Goal: Communication & Community: Share content

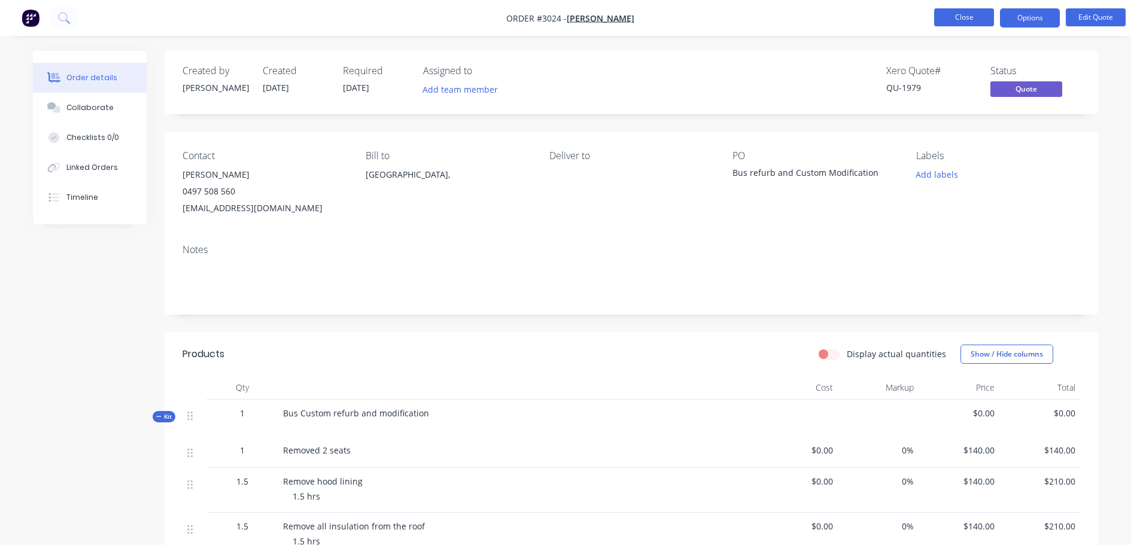
click at [951, 23] on button "Close" at bounding box center [964, 17] width 60 height 18
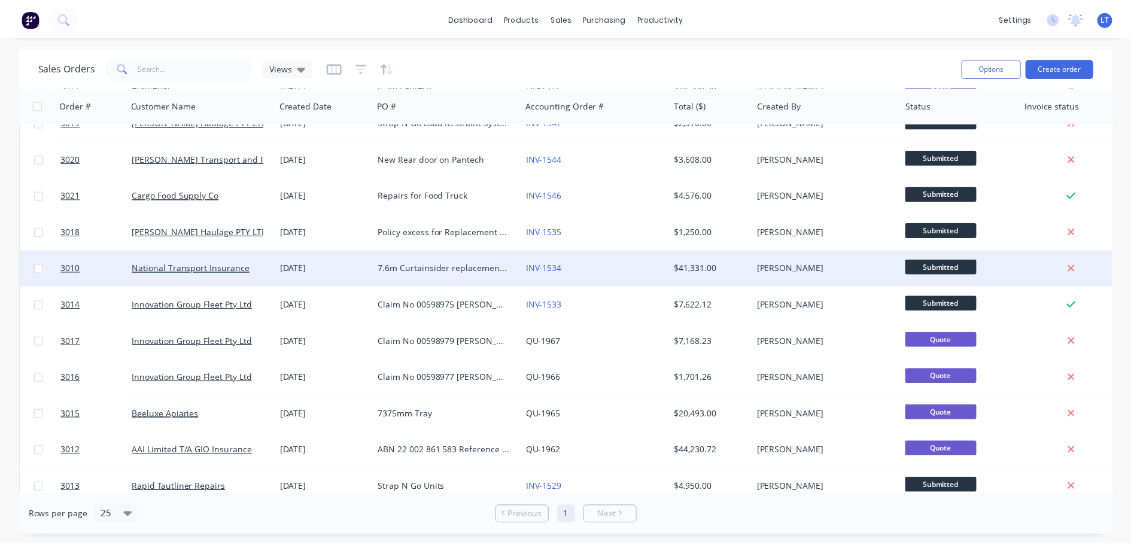
scroll to position [239, 0]
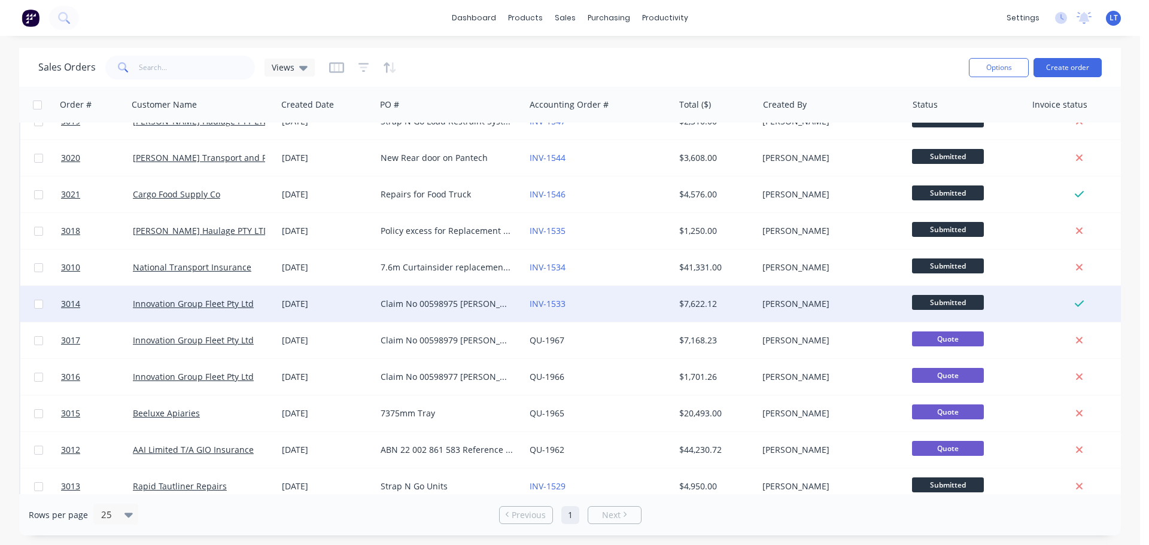
click at [394, 302] on div "Claim No 00598975 Rego DC61QW Name is Rudolf Policy no 322240798 GFT Booking no…" at bounding box center [447, 304] width 133 height 12
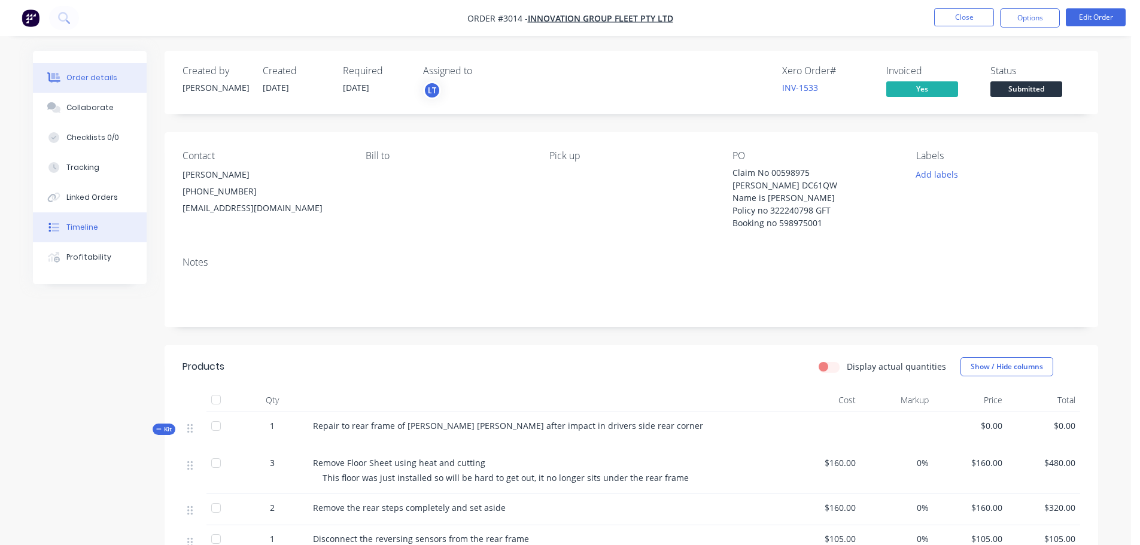
click at [75, 225] on div "Timeline" at bounding box center [82, 227] width 32 height 11
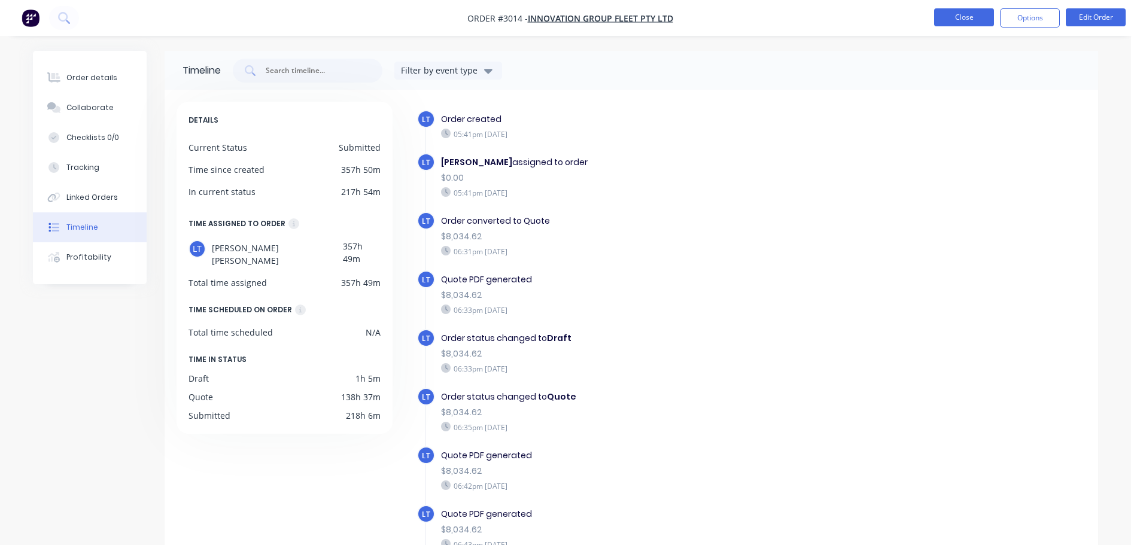
click at [959, 22] on button "Close" at bounding box center [964, 17] width 60 height 18
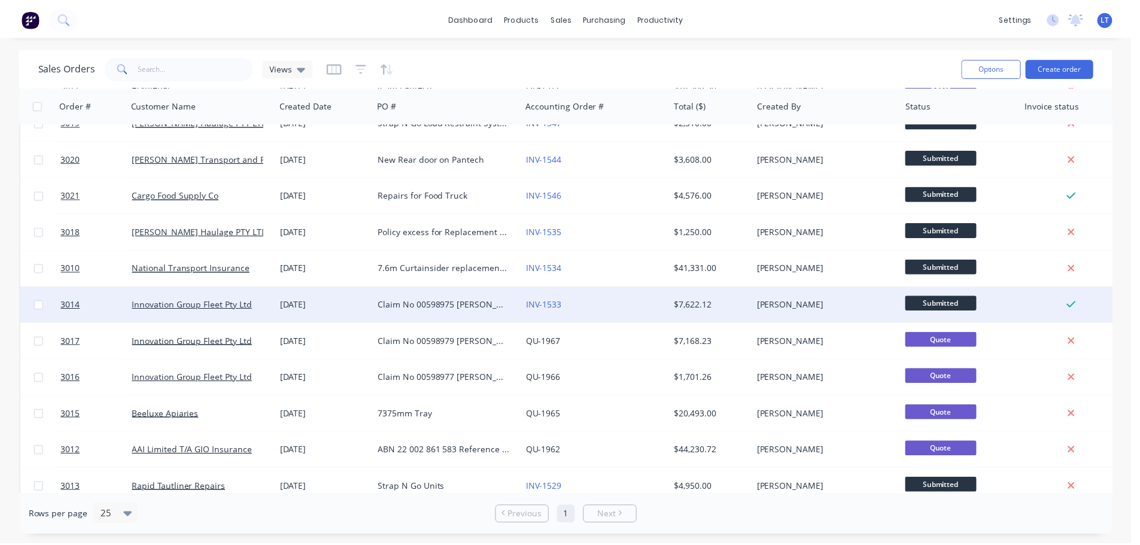
scroll to position [239, 0]
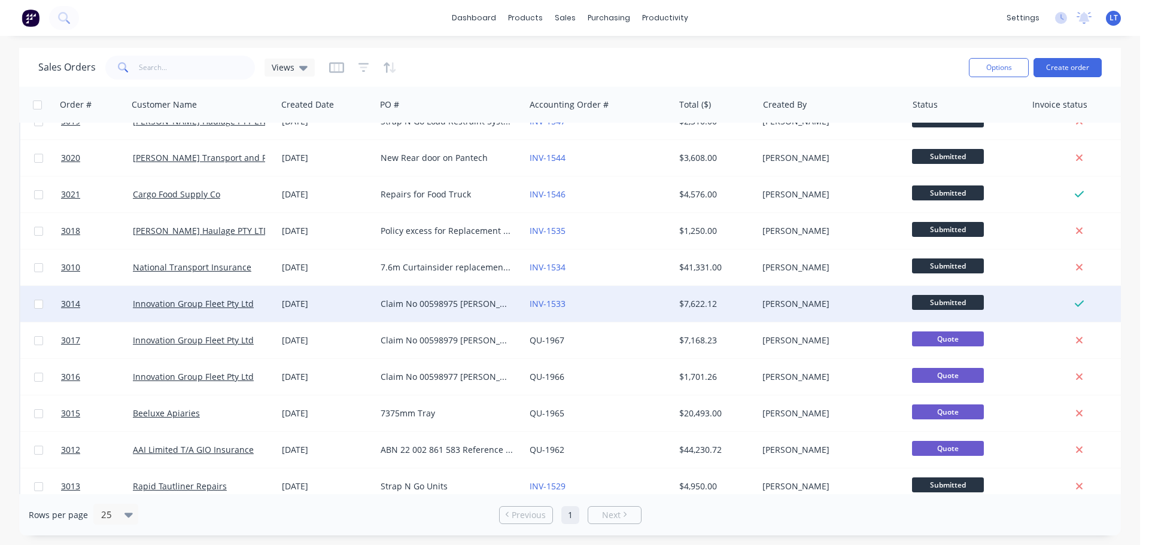
click at [413, 303] on div "Claim No 00598975 Rego DC61QW Name is Rudolf Policy no 322240798 GFT Booking no…" at bounding box center [447, 304] width 133 height 12
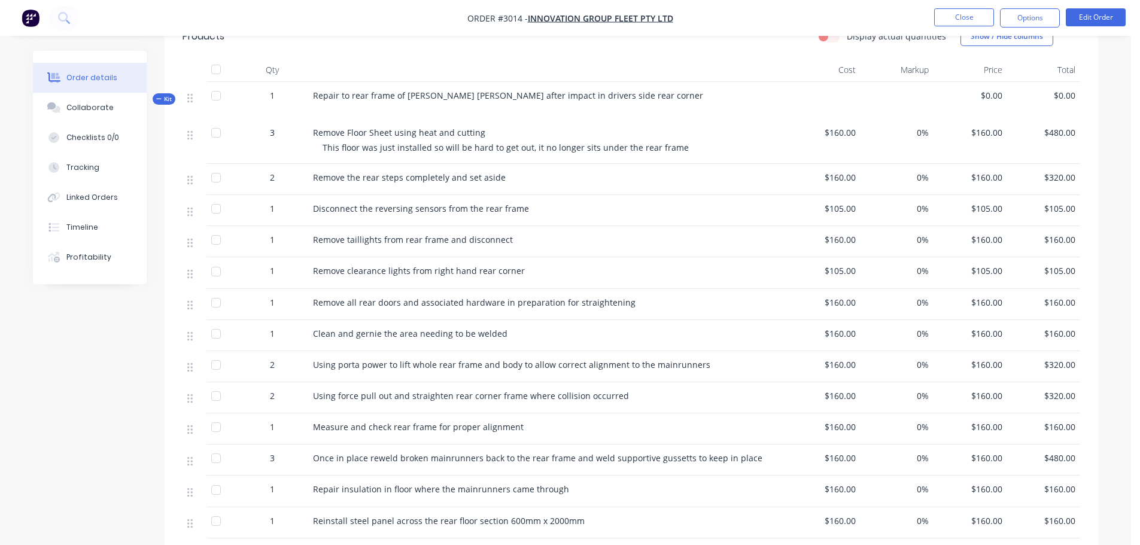
scroll to position [149, 0]
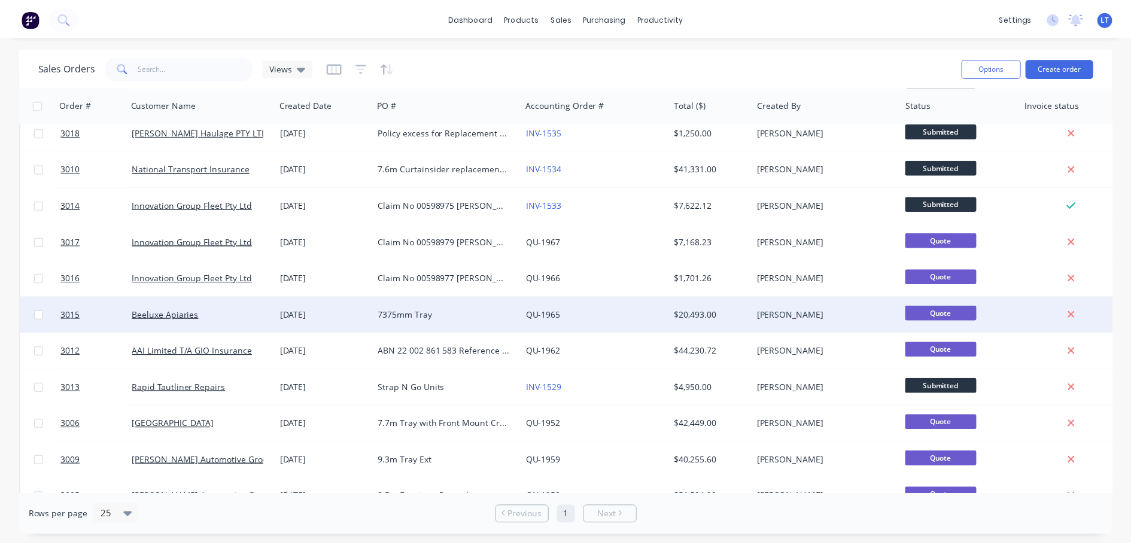
scroll to position [359, 0]
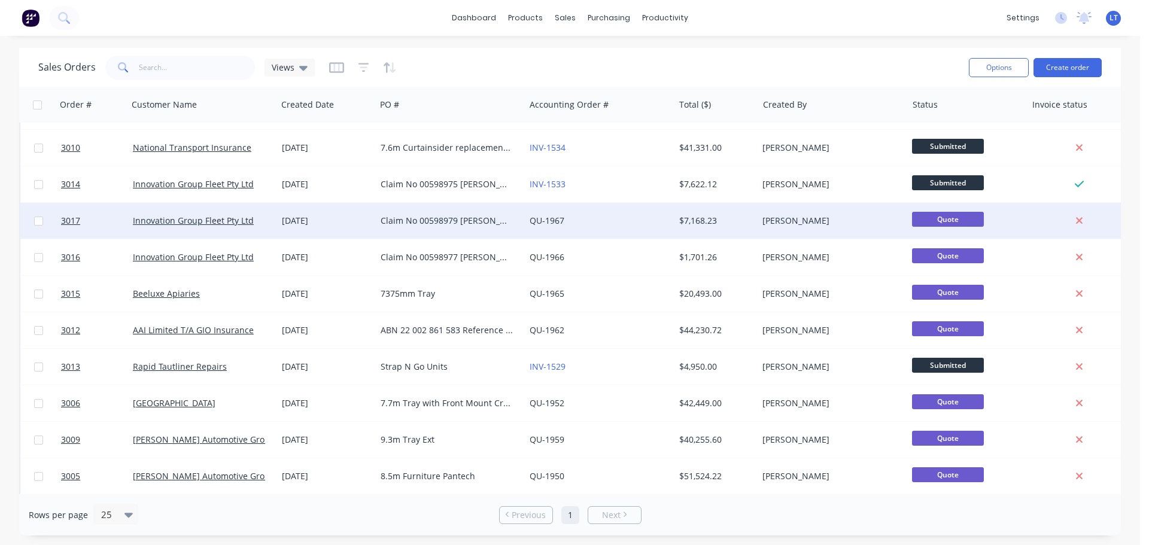
click at [430, 219] on div "Claim No 00598979 Rego DN85QS Name is Asher Policy no 322240798 GFT Booking no …" at bounding box center [447, 221] width 133 height 12
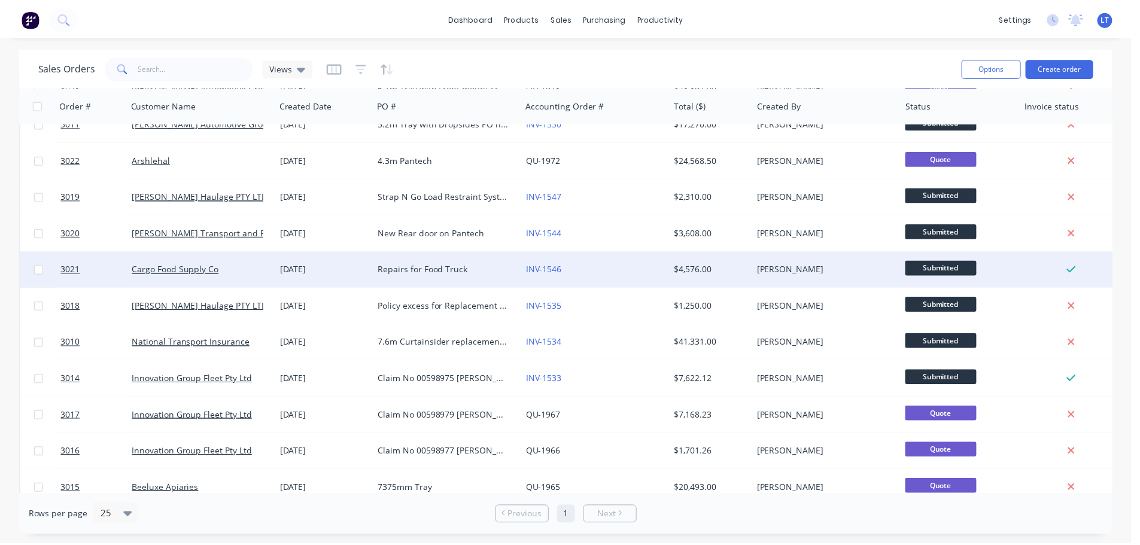
scroll to position [299, 0]
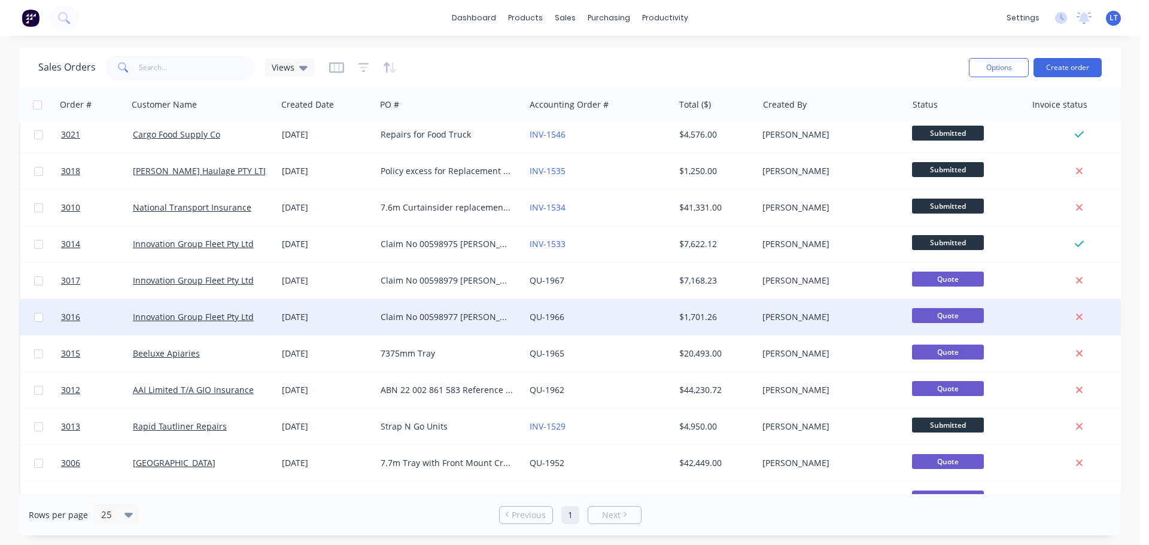
click at [398, 317] on div "Claim No 00598977 [PERSON_NAME] DN85QS Name is [PERSON_NAME] Policy no 32224079…" at bounding box center [447, 317] width 133 height 12
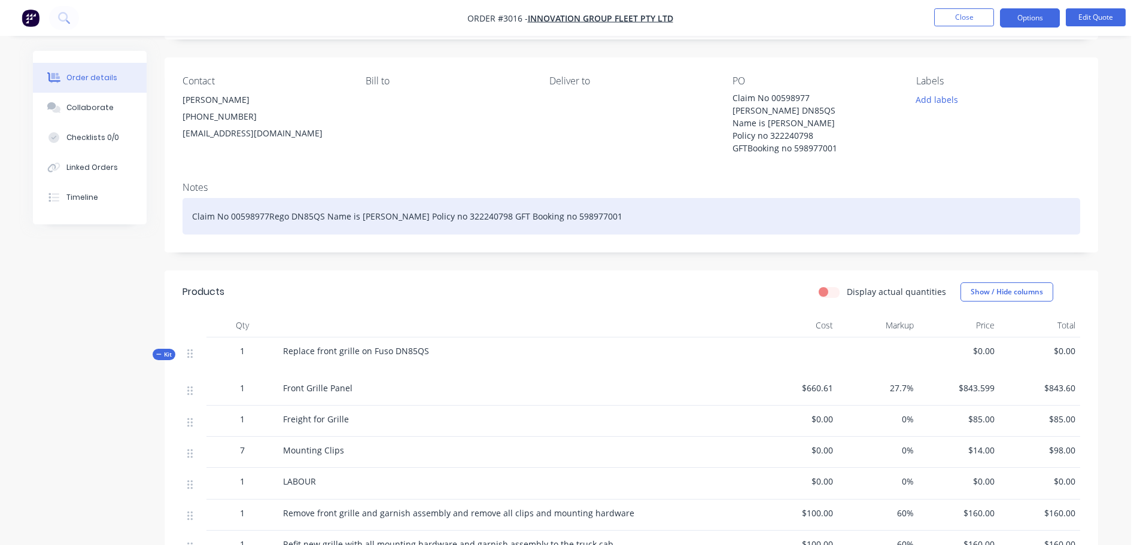
scroll to position [60, 0]
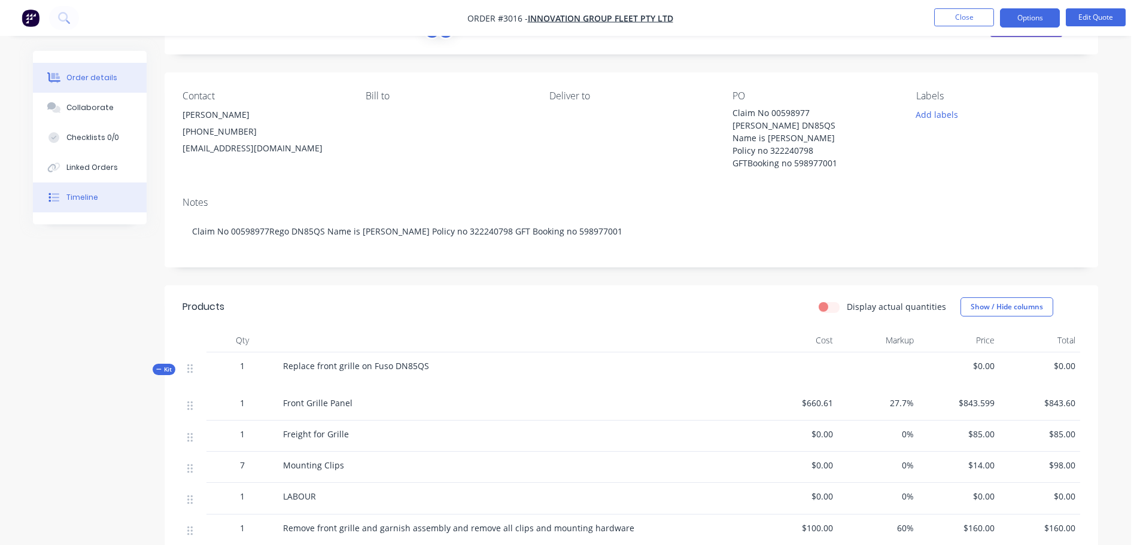
click at [81, 198] on div "Timeline" at bounding box center [82, 197] width 32 height 11
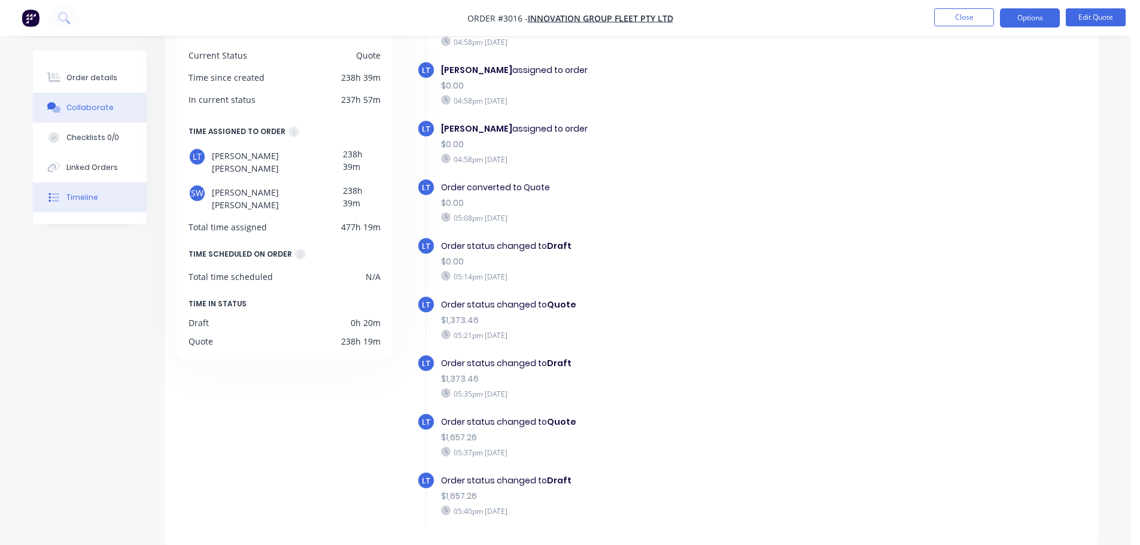
click at [87, 108] on div "Collaborate" at bounding box center [89, 107] width 47 height 11
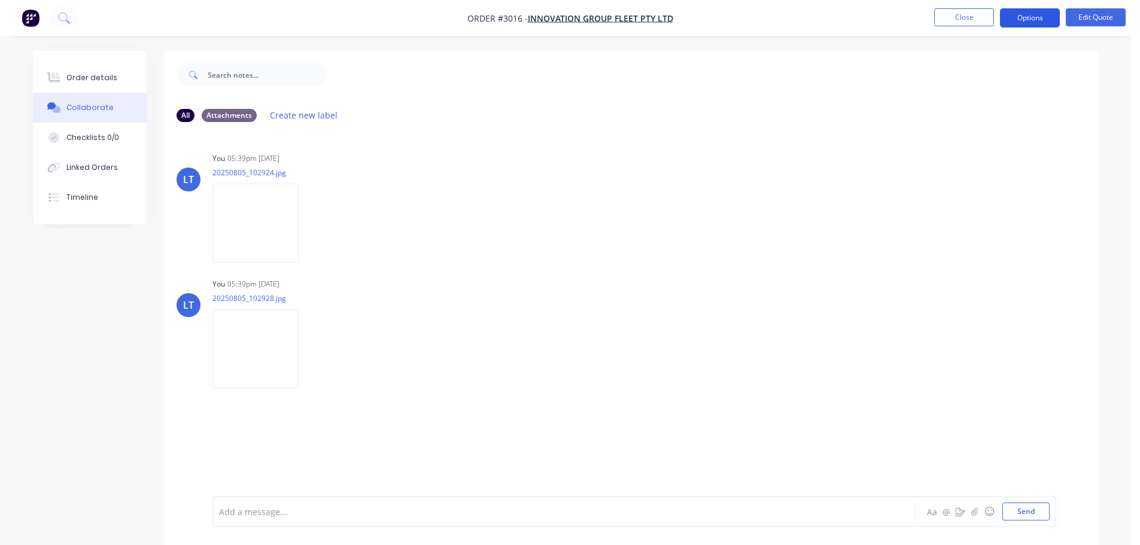
click at [1021, 13] on button "Options" at bounding box center [1030, 17] width 60 height 19
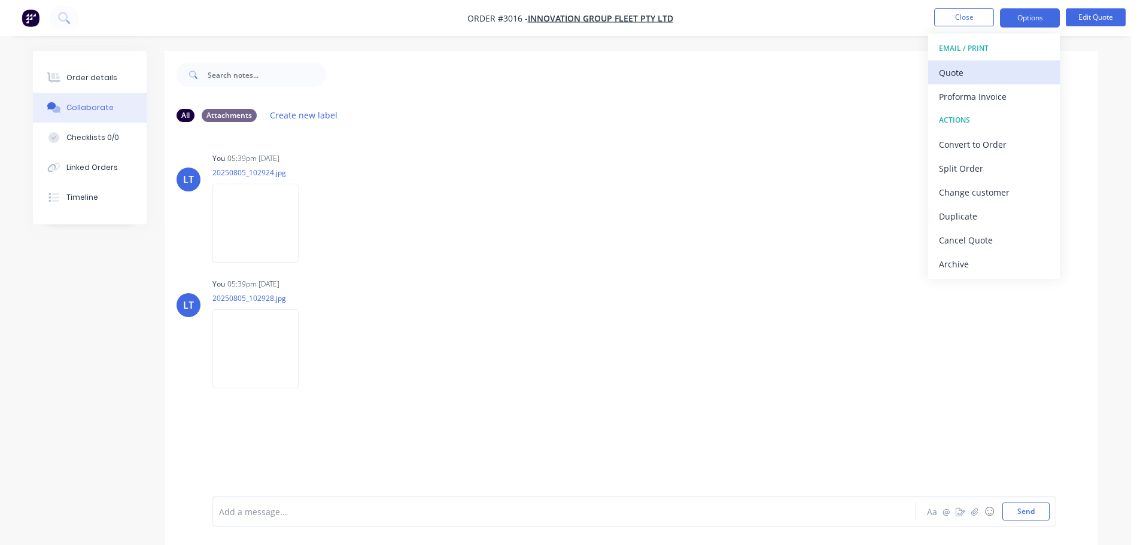
click at [945, 73] on div "Quote" at bounding box center [994, 72] width 110 height 17
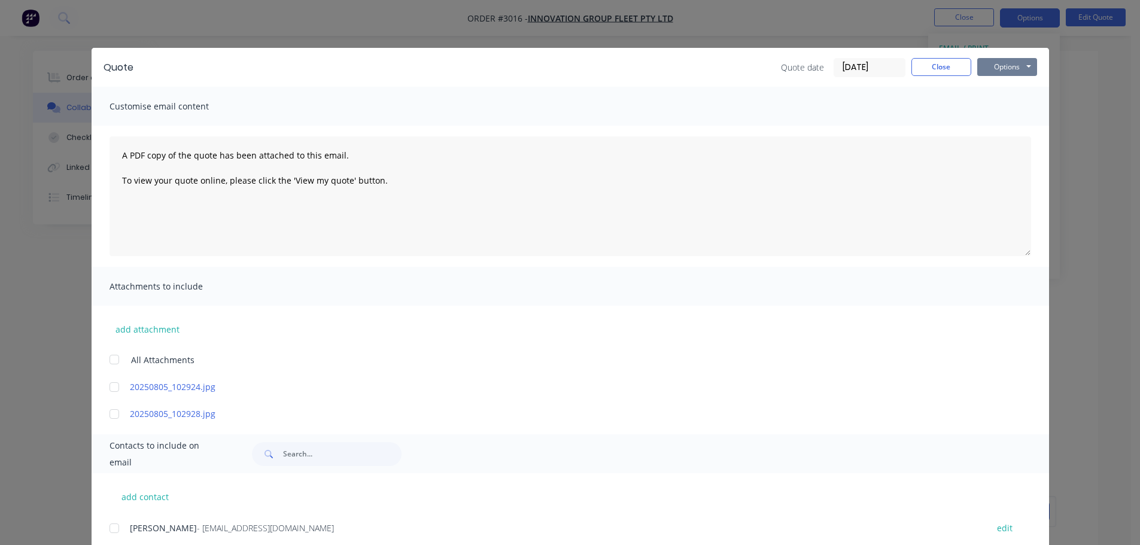
click at [996, 65] on button "Options" at bounding box center [1007, 67] width 60 height 18
click at [109, 360] on div at bounding box center [114, 360] width 24 height 24
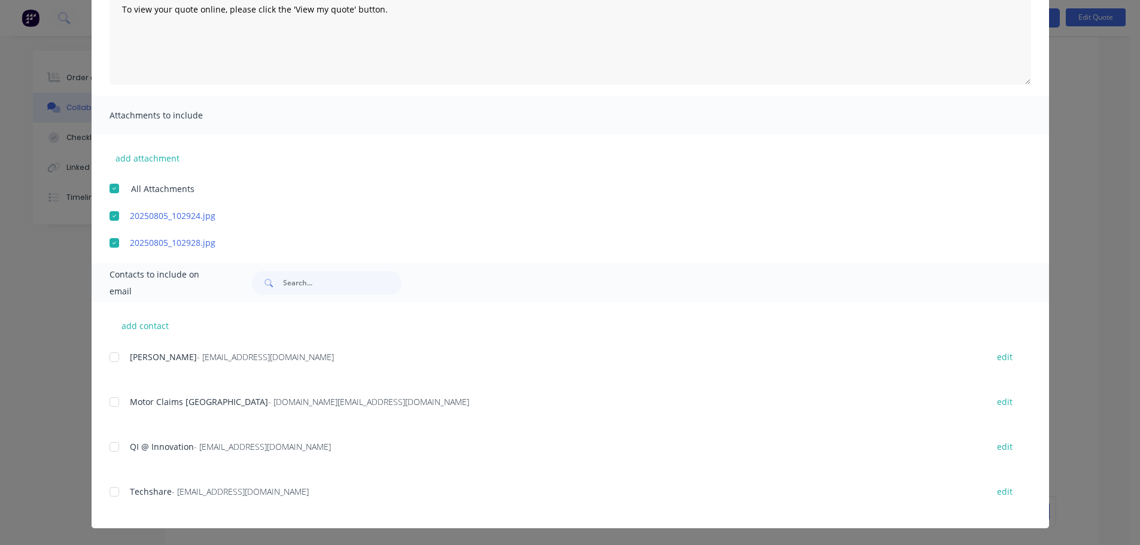
scroll to position [18, 0]
click at [108, 448] on div at bounding box center [114, 447] width 24 height 24
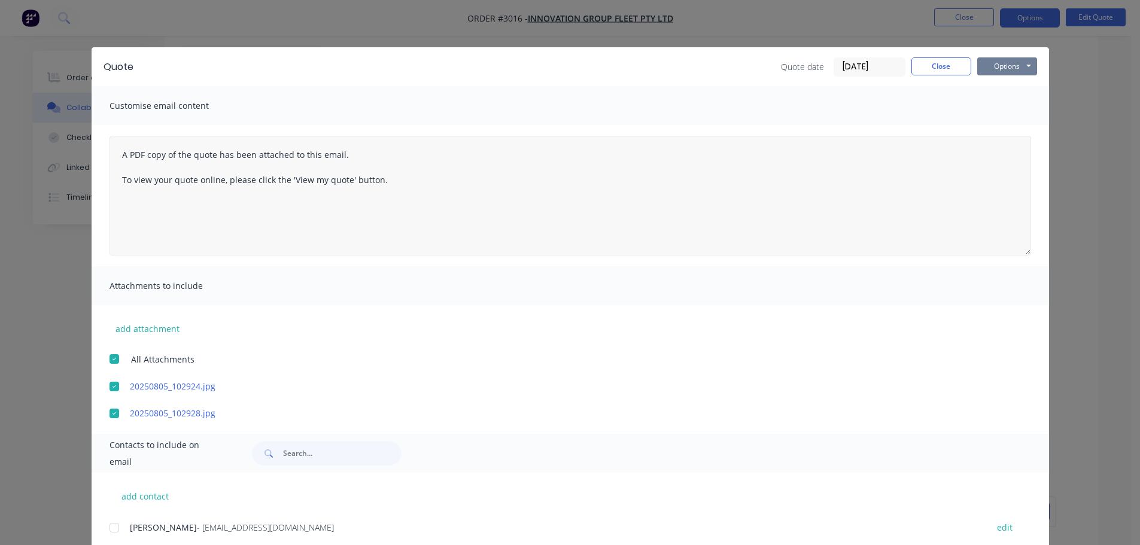
scroll to position [0, 0]
click at [935, 66] on button "Close" at bounding box center [941, 67] width 60 height 18
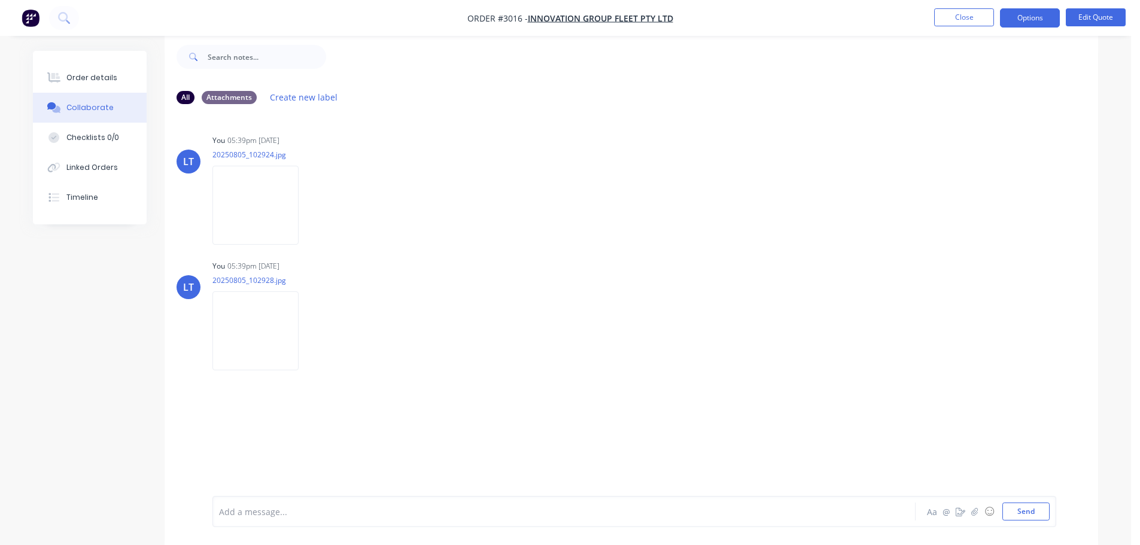
click at [90, 105] on div "Collaborate" at bounding box center [89, 107] width 47 height 11
click at [975, 511] on icon "button" at bounding box center [974, 511] width 7 height 8
click at [1024, 510] on button "Send" at bounding box center [1025, 512] width 47 height 18
click at [1026, 17] on button "Options" at bounding box center [1030, 17] width 60 height 19
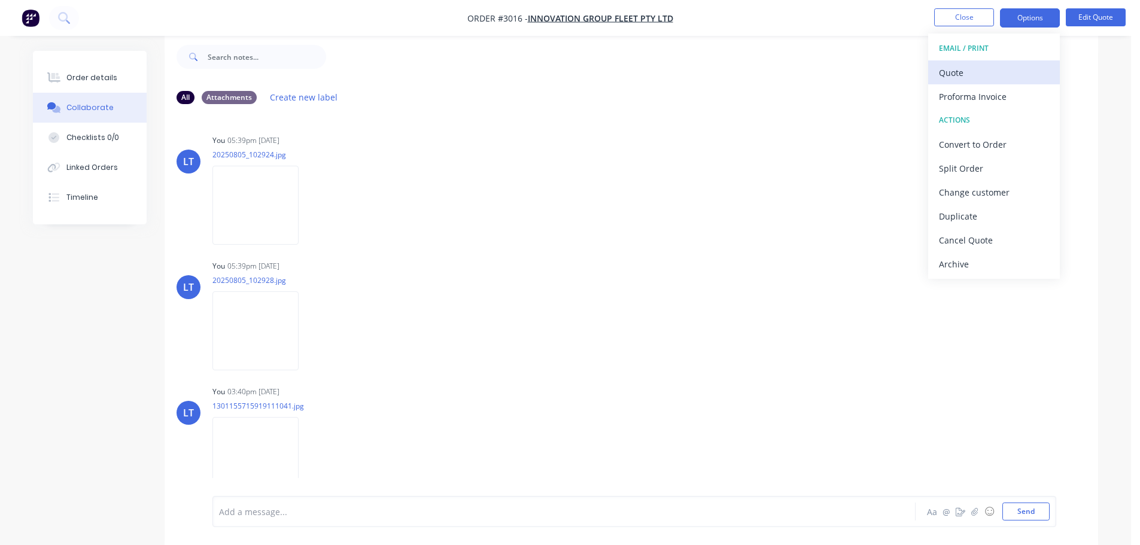
click at [953, 71] on div "Quote" at bounding box center [994, 72] width 110 height 17
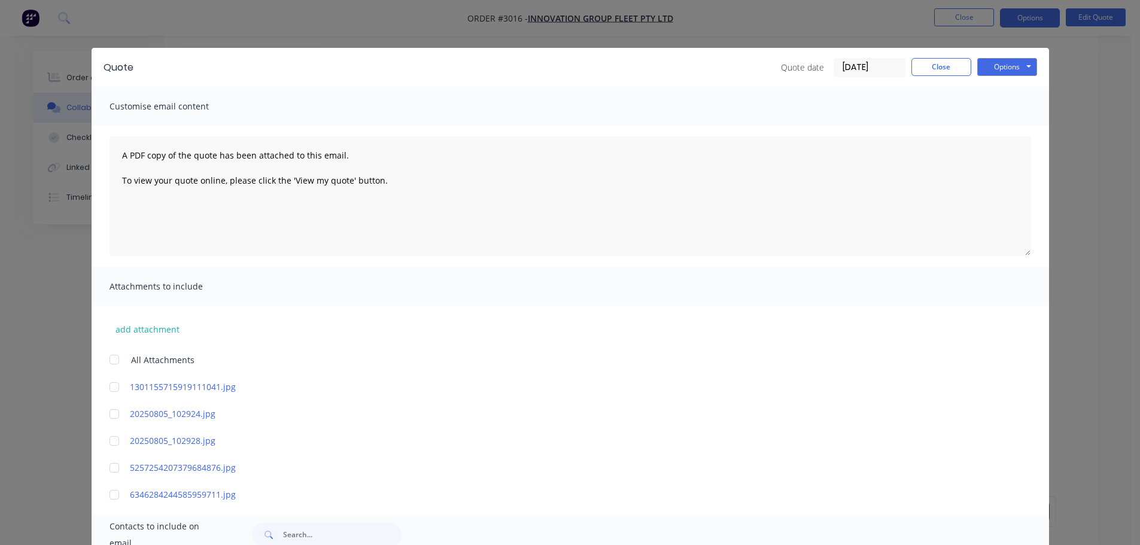
click at [109, 360] on div at bounding box center [114, 360] width 24 height 24
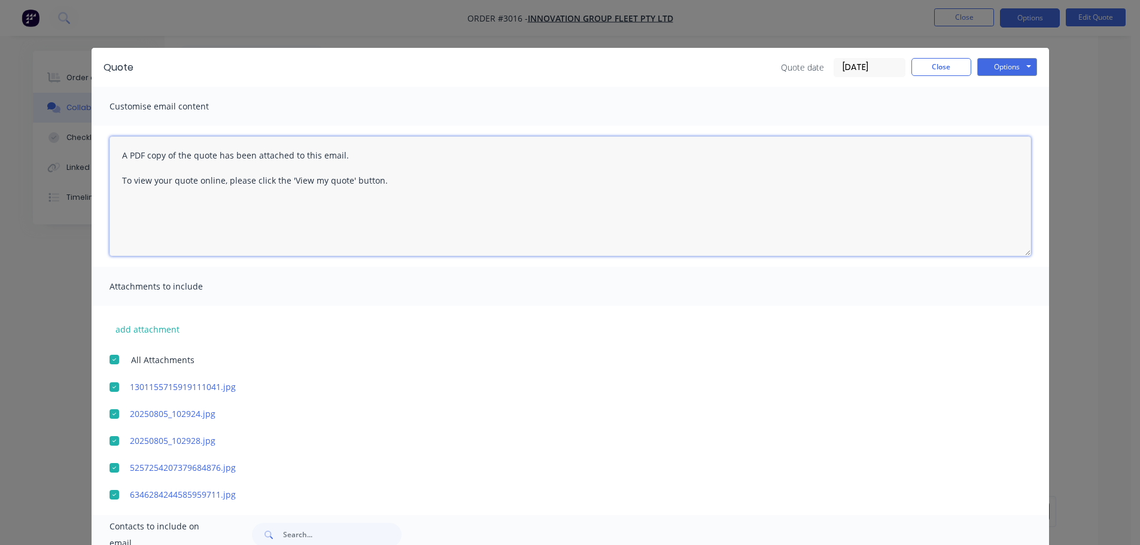
click at [115, 154] on textarea "A PDF copy of the quote has been attached to this email. To view your quote onl…" at bounding box center [569, 196] width 921 height 120
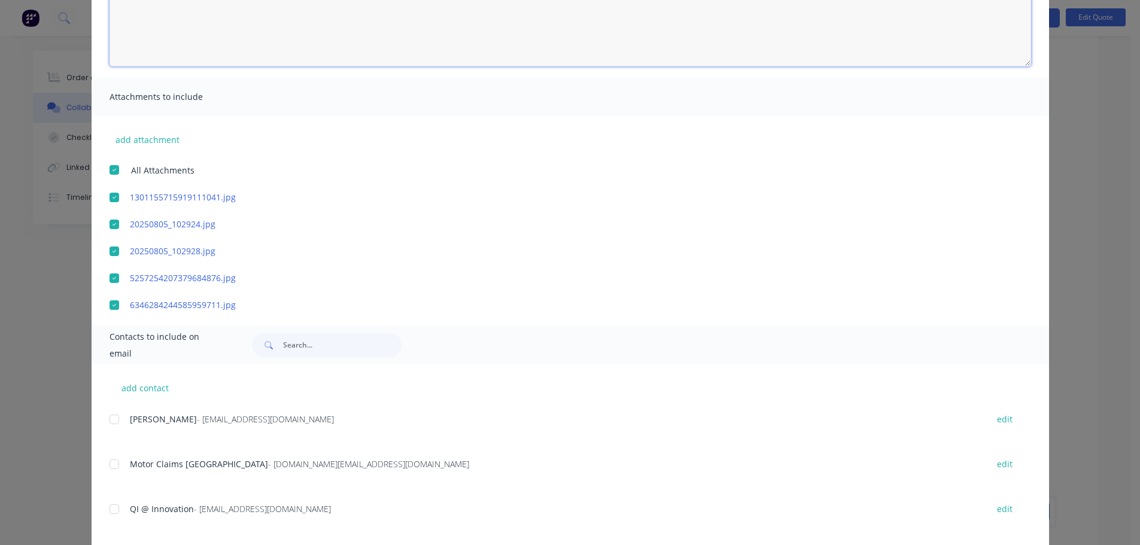
scroll to position [239, 0]
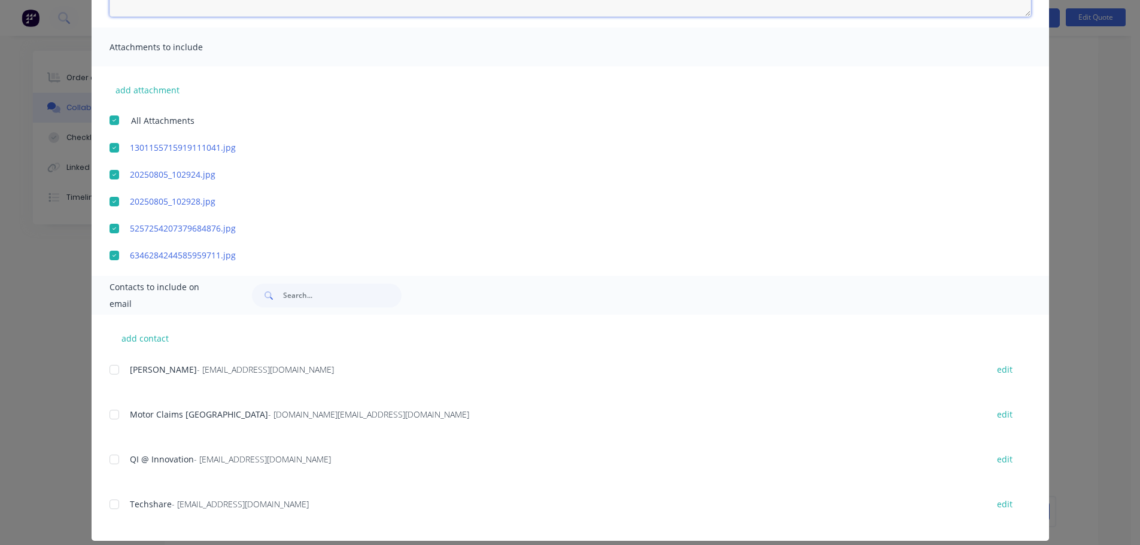
click at [109, 458] on div at bounding box center [114, 460] width 24 height 24
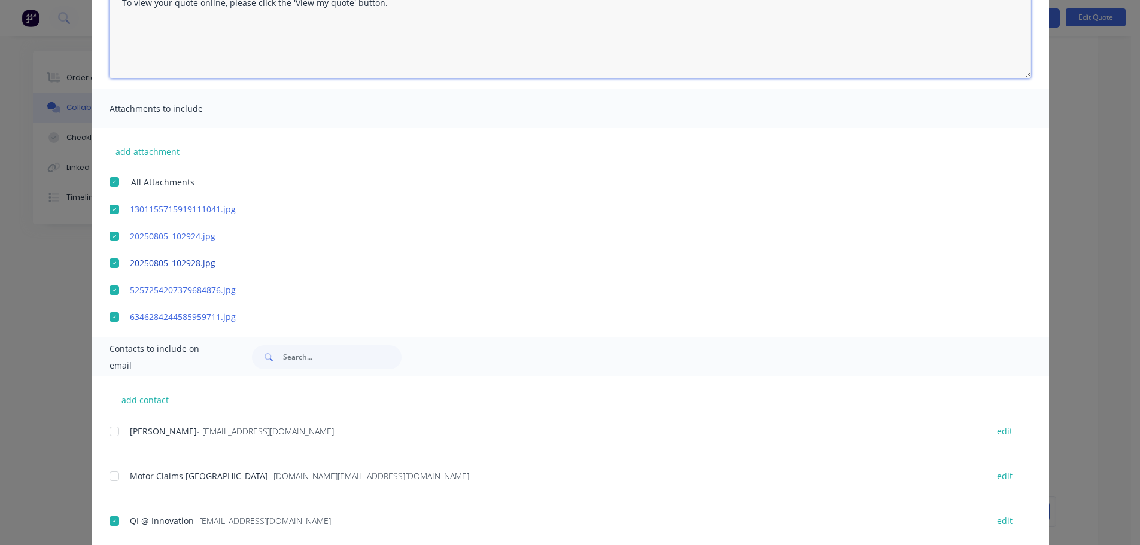
scroll to position [120, 0]
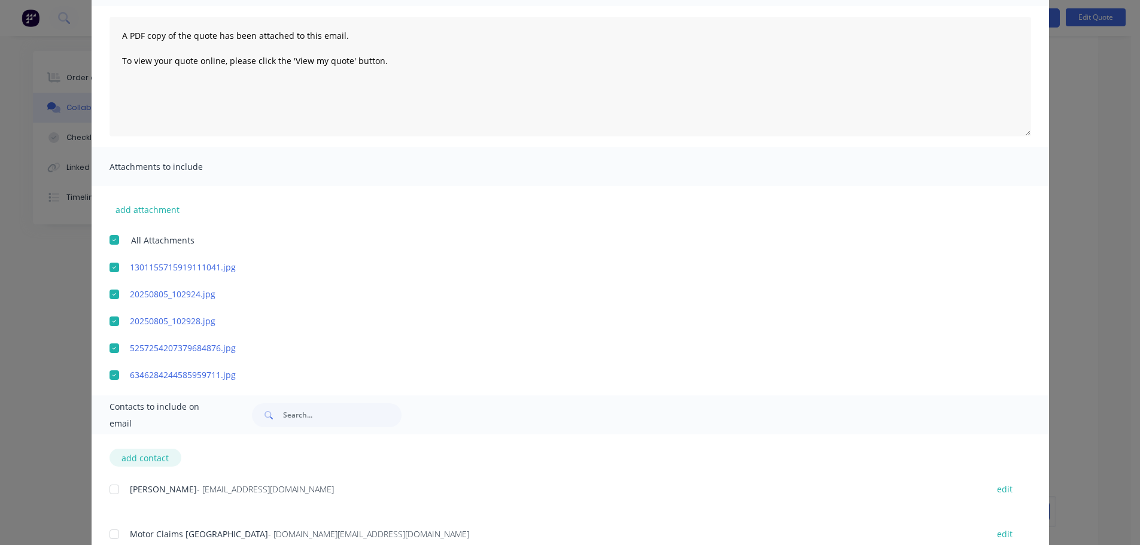
click at [148, 455] on button "add contact" at bounding box center [145, 458] width 72 height 18
select select "AU"
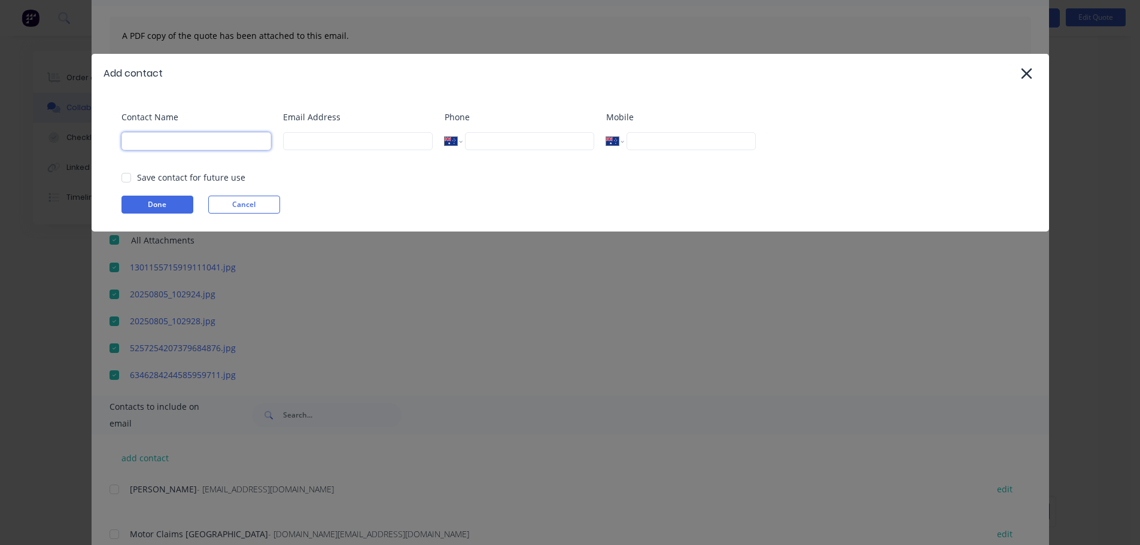
click at [166, 142] on input at bounding box center [196, 141] width 150 height 18
type input "Leanne Thomason"
type input "admin@distinctiontruckbodies.com.au"
type input "0432 545 330"
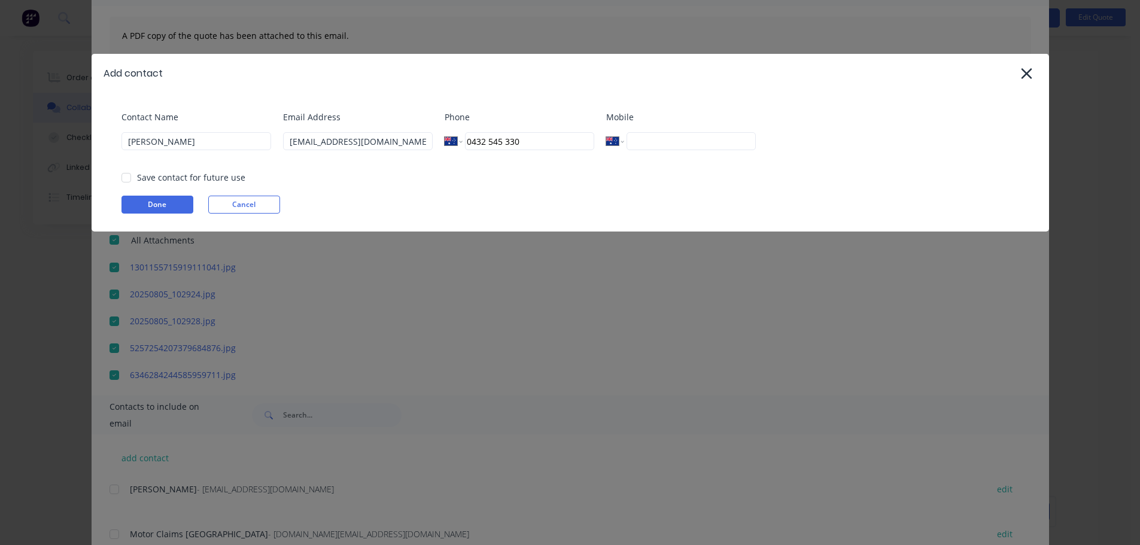
click at [158, 209] on button "Done" at bounding box center [157, 205] width 72 height 18
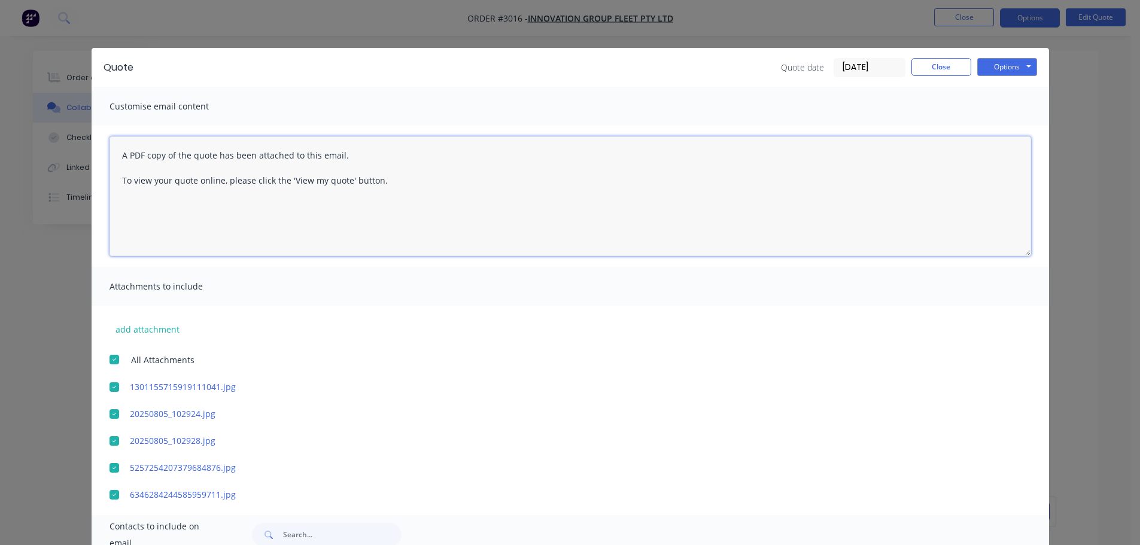
click at [117, 156] on textarea "A PDF copy of the quote has been attached to this email. To view your quote onl…" at bounding box center [569, 196] width 921 height 120
click at [117, 154] on textarea "A PDF copy of the quote has been attached to this email. To view your quote onl…" at bounding box center [569, 196] width 921 height 120
paste textarea "Claim No 00598977 [PERSON_NAME] DN85QS Name is [PERSON_NAME] Policy no 32224079…"
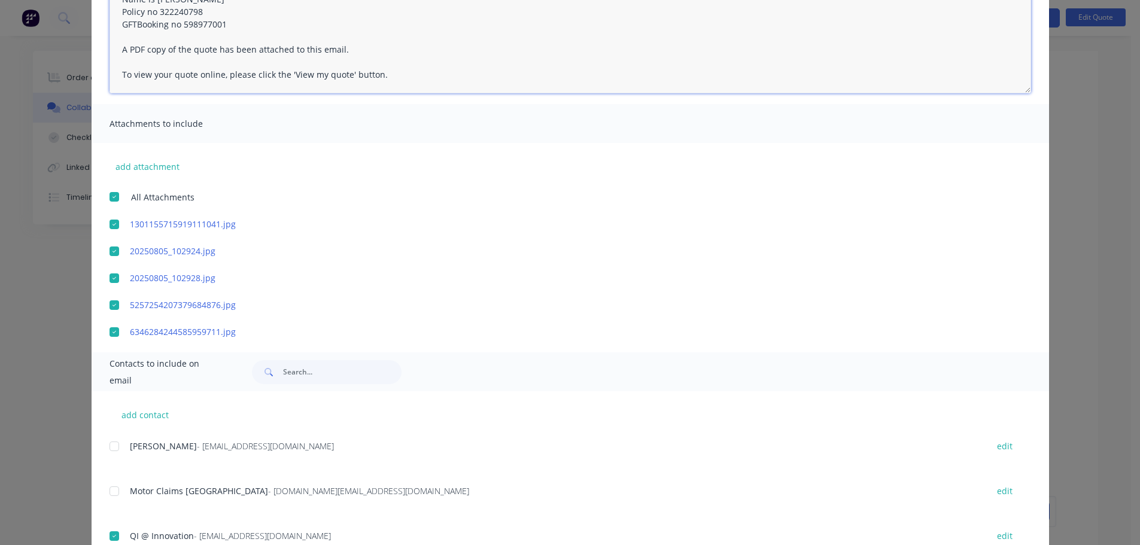
scroll to position [297, 0]
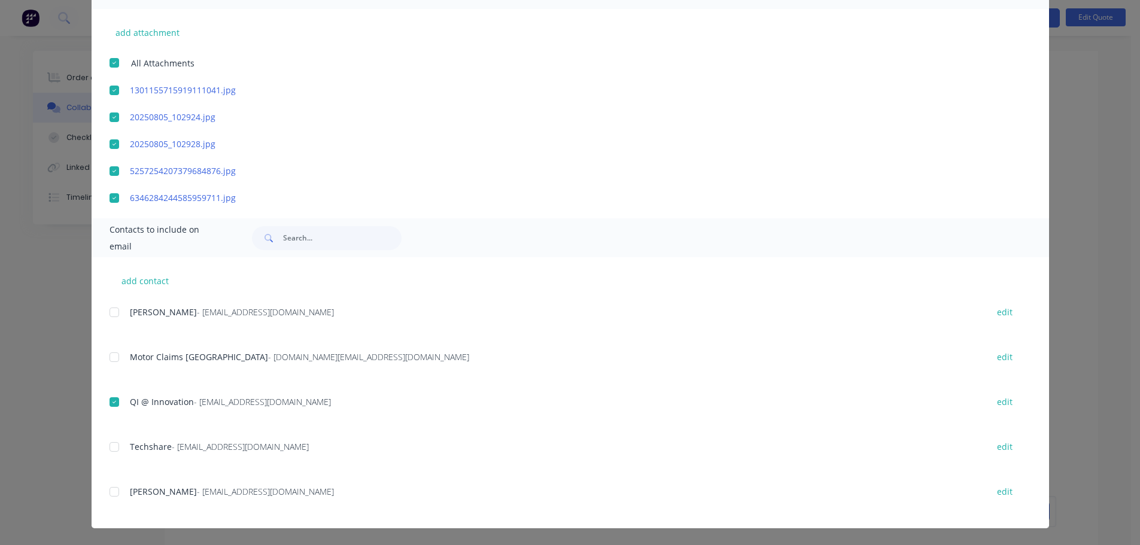
click at [108, 491] on div at bounding box center [114, 492] width 24 height 24
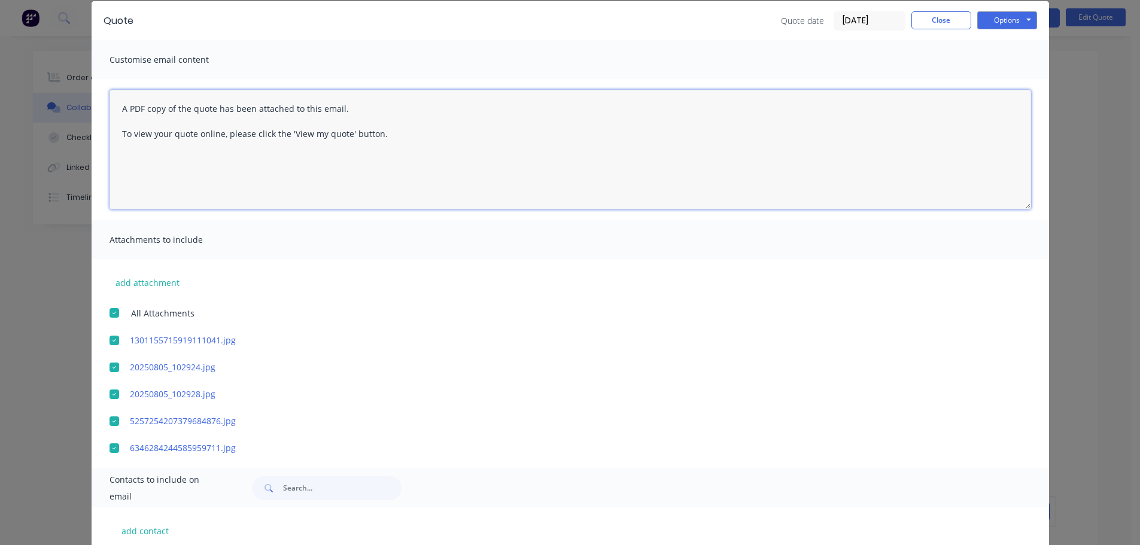
scroll to position [0, 0]
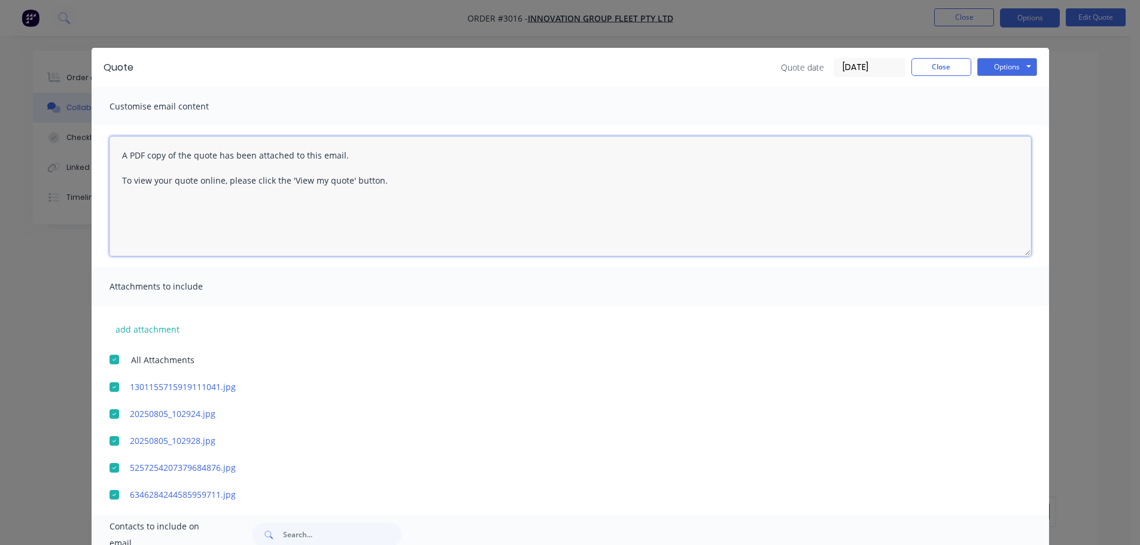
click at [116, 156] on textarea "A PDF copy of the quote has been attached to this email. To view your quote onl…" at bounding box center [569, 196] width 921 height 120
paste textarea "Claim No 00598977 [PERSON_NAME] DN85QS Name is [PERSON_NAME] Policy no 32224079…"
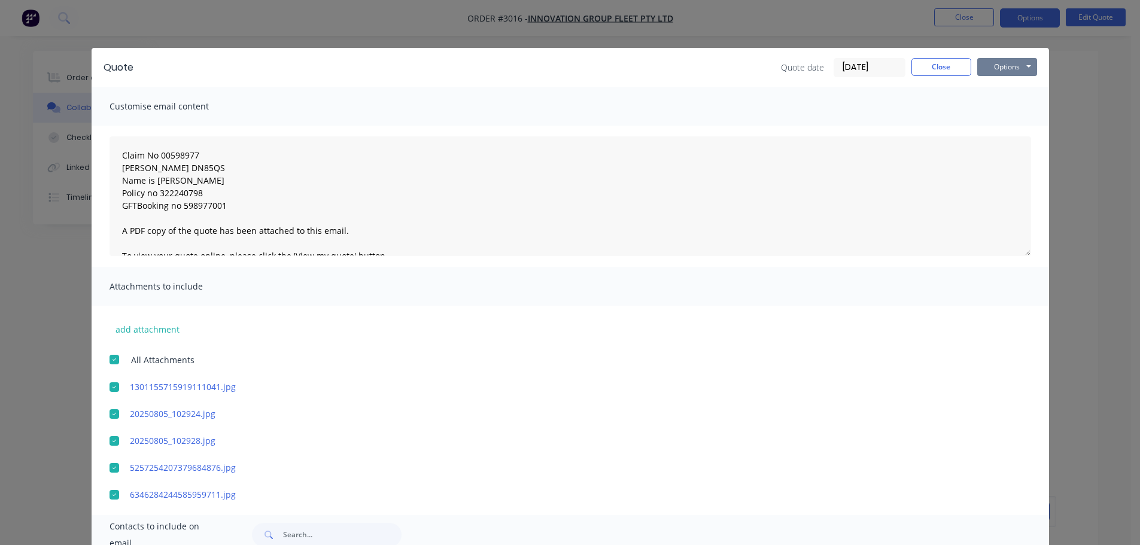
drag, startPoint x: 1003, startPoint y: 64, endPoint x: 1005, endPoint y: 71, distance: 7.0
click at [1005, 71] on button "Options" at bounding box center [1007, 67] width 60 height 18
click at [1004, 125] on button "Email" at bounding box center [1015, 128] width 77 height 20
type textarea "A PDF copy of the quote has been attached to this email. To view your quote onl…"
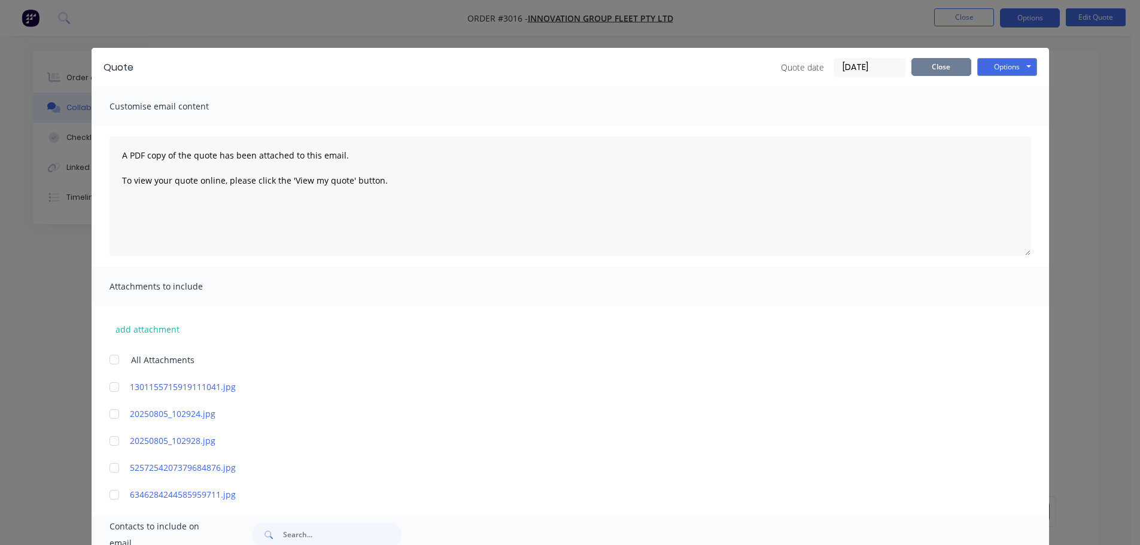
click at [923, 62] on button "Close" at bounding box center [941, 67] width 60 height 18
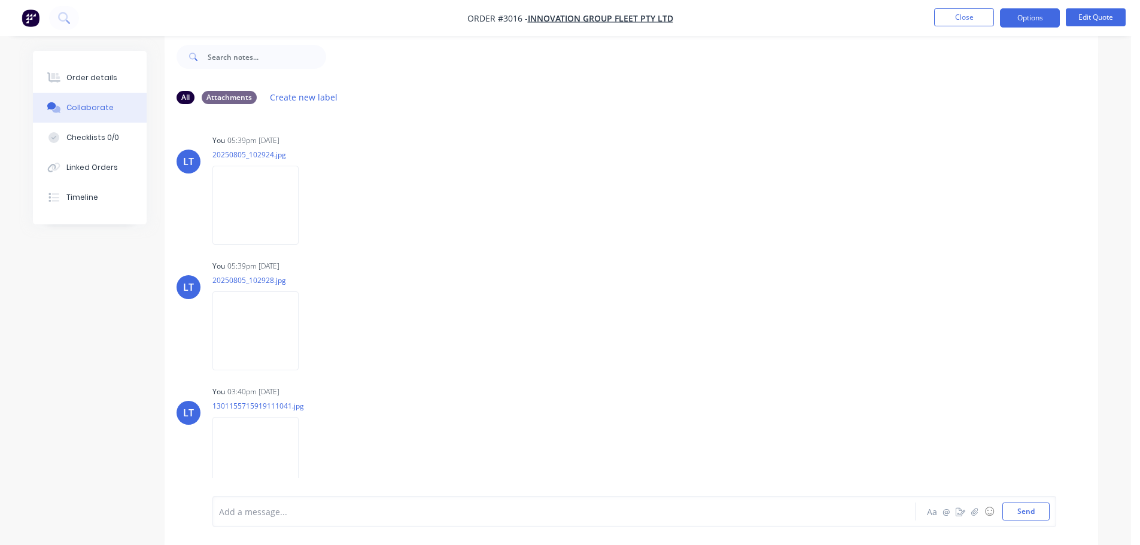
click at [85, 110] on div "Collaborate" at bounding box center [89, 107] width 47 height 11
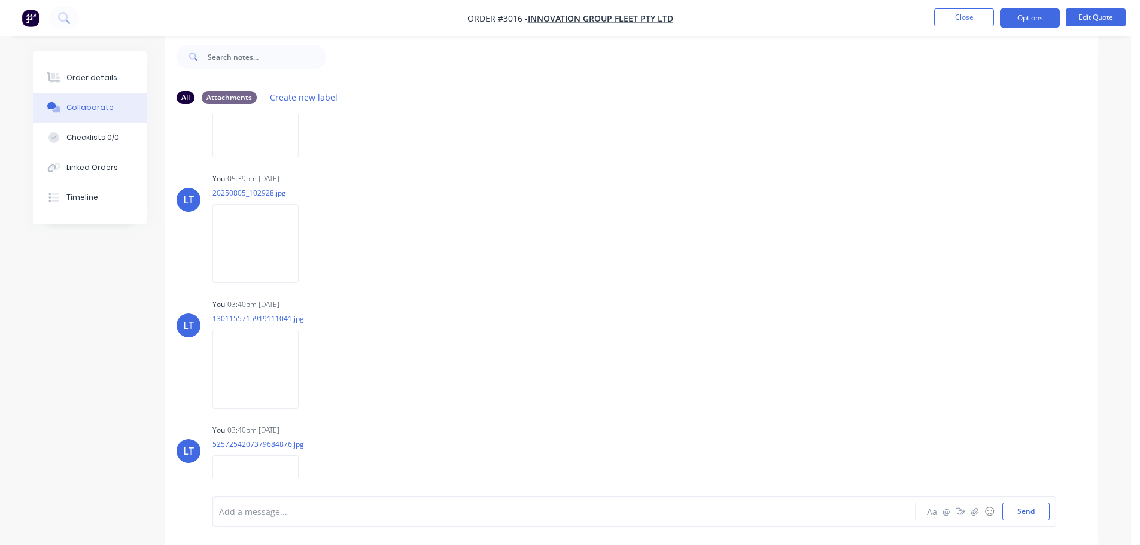
scroll to position [239, 0]
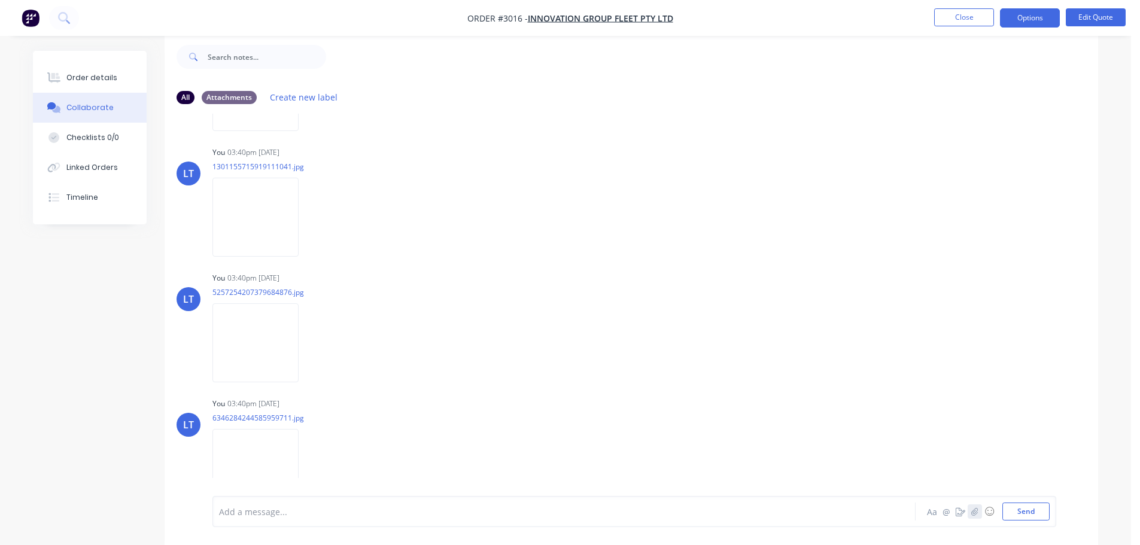
click at [976, 507] on icon "button" at bounding box center [974, 511] width 7 height 8
click at [1020, 513] on button "Send" at bounding box center [1025, 512] width 47 height 18
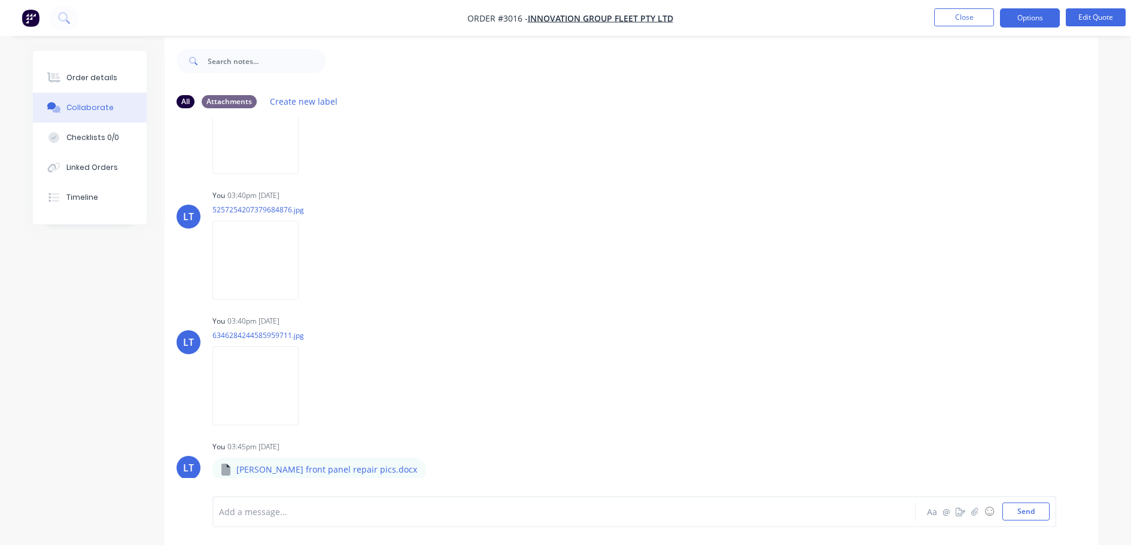
scroll to position [18, 0]
click at [537, 255] on div "You 03:40pm 05/09/25 5257254207379684876.jpg Labels Download Delete" at bounding box center [399, 236] width 374 height 108
click at [434, 464] on icon "button" at bounding box center [436, 466] width 4 height 14
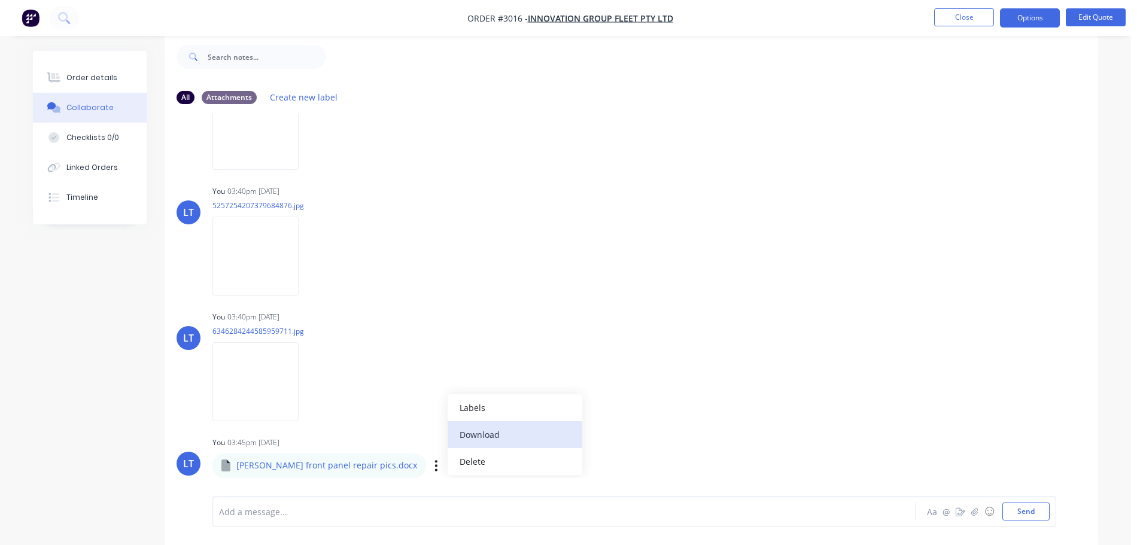
click at [448, 431] on button "Download" at bounding box center [515, 434] width 135 height 27
click at [976, 509] on icon "button" at bounding box center [974, 511] width 7 height 8
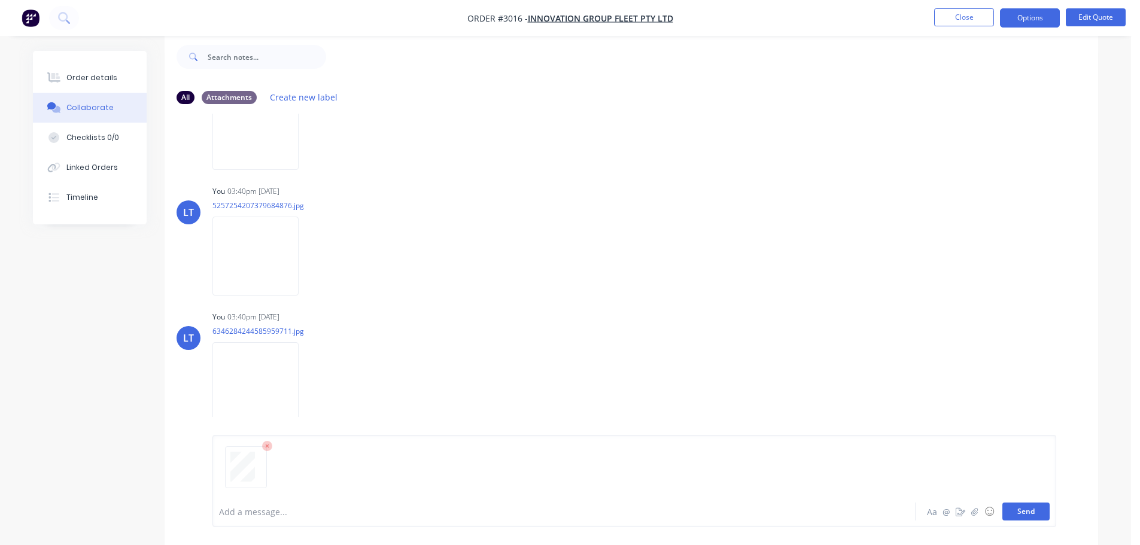
click at [1039, 512] on button "Send" at bounding box center [1025, 512] width 47 height 18
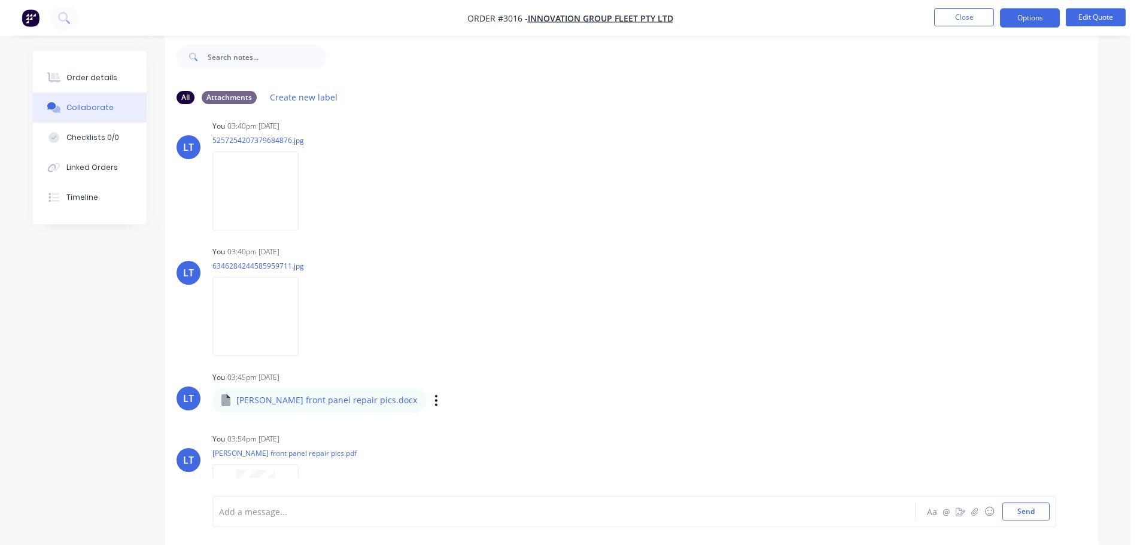
scroll to position [461, 0]
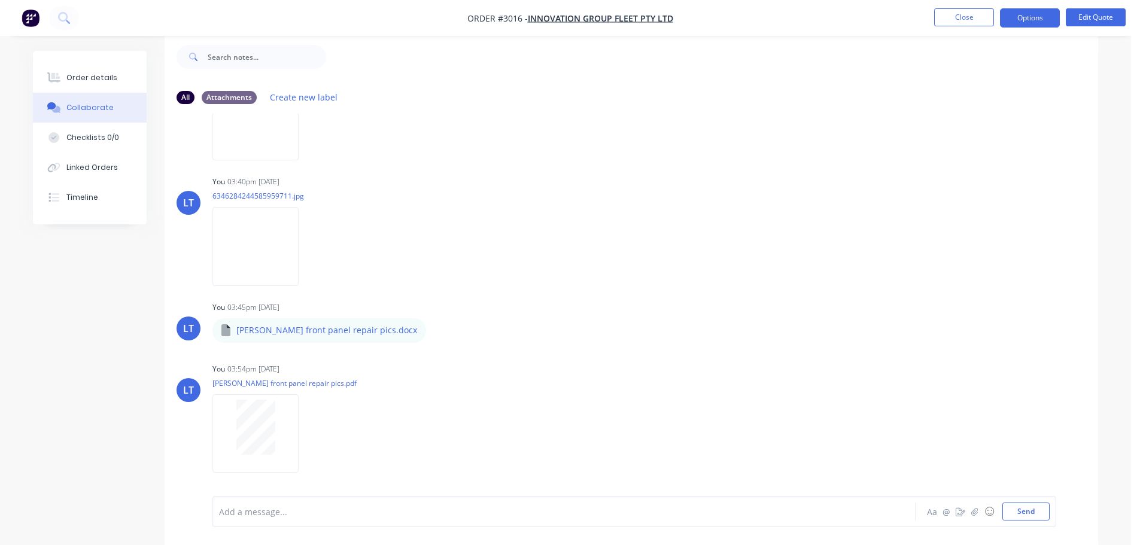
click at [0, 0] on icon "button" at bounding box center [0, 0] width 0 height 0
click at [0, 0] on button "Delete" at bounding box center [0, 0] width 0 height 0
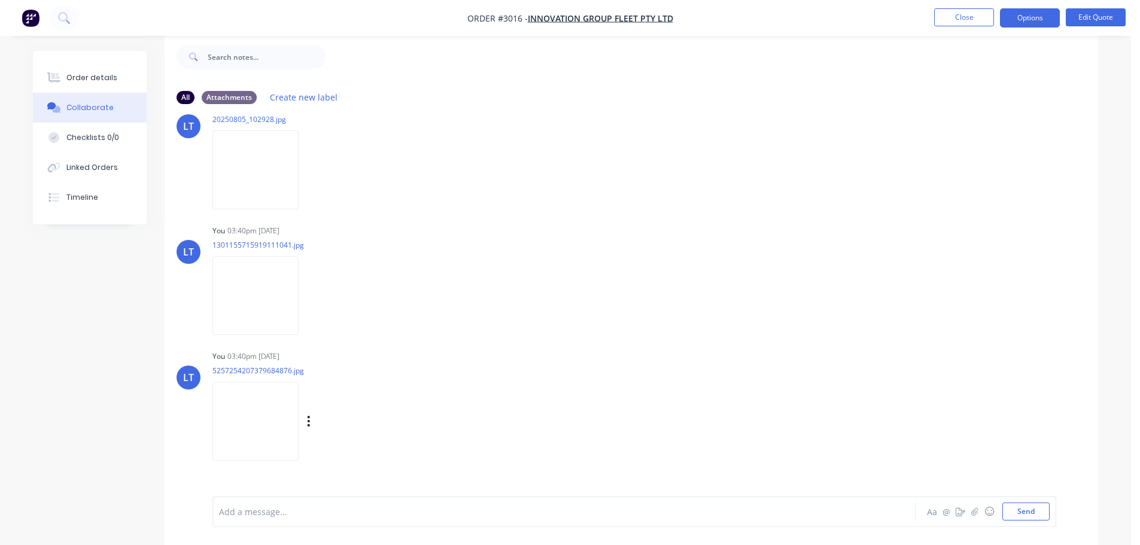
scroll to position [0, 0]
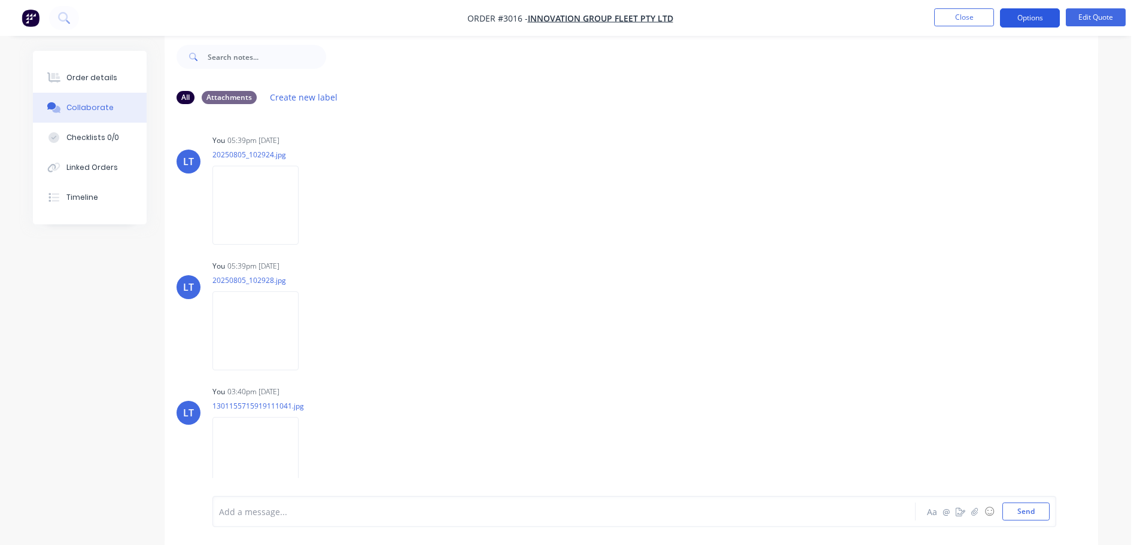
click at [1024, 16] on button "Options" at bounding box center [1030, 17] width 60 height 19
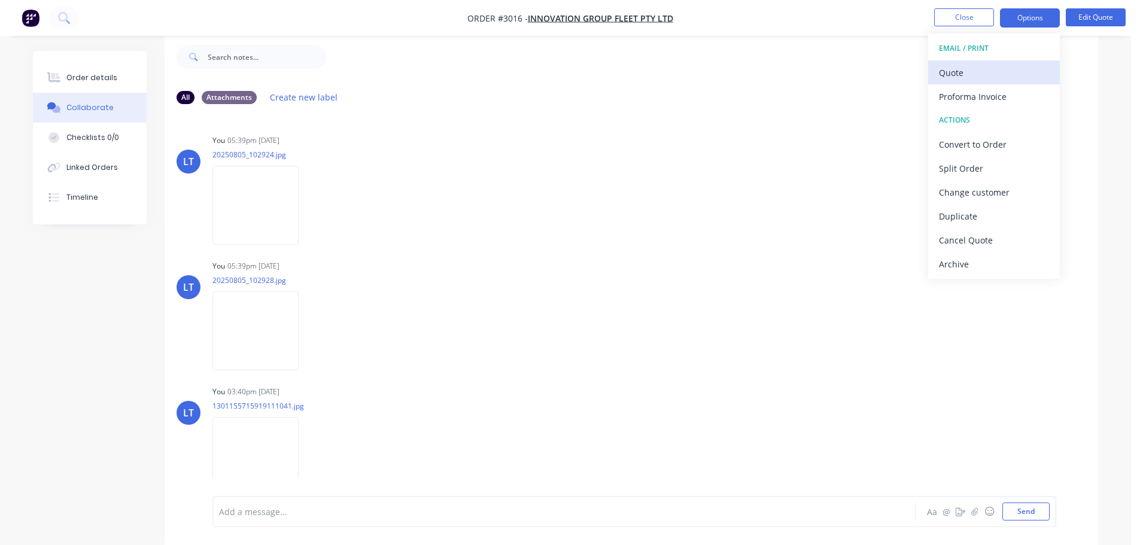
click at [947, 67] on div "Quote" at bounding box center [994, 72] width 110 height 17
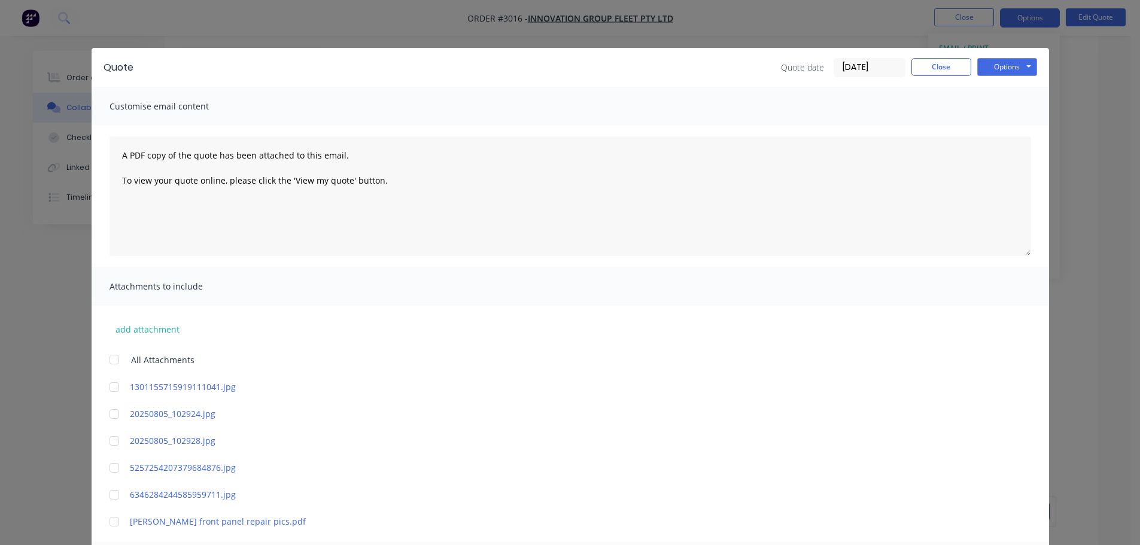
scroll to position [239, 0]
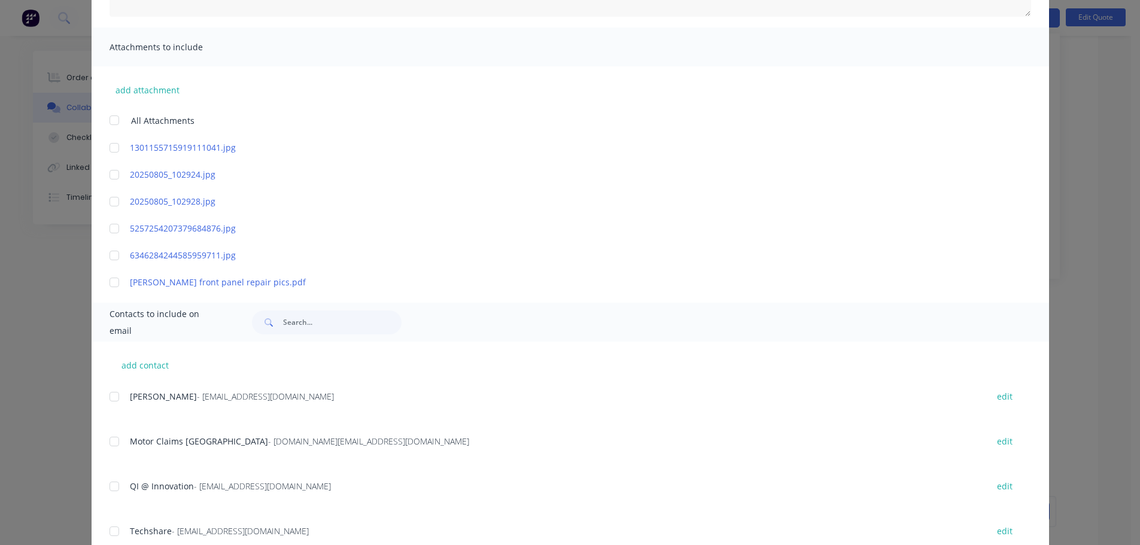
drag, startPoint x: 108, startPoint y: 281, endPoint x: 111, endPoint y: 287, distance: 6.7
click at [108, 281] on div at bounding box center [114, 282] width 24 height 24
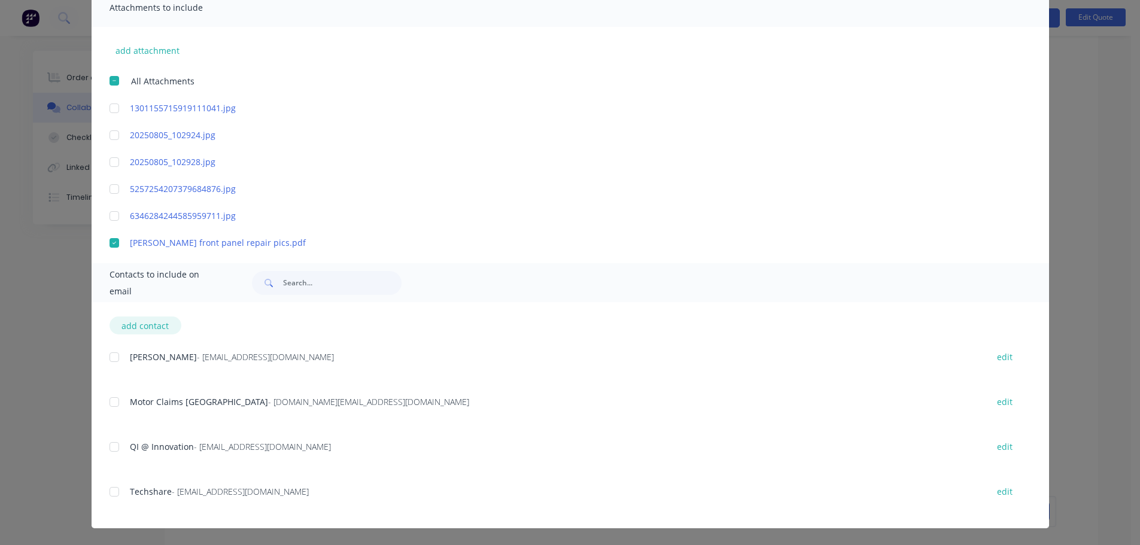
click at [141, 324] on button "add contact" at bounding box center [145, 326] width 72 height 18
select select "AU"
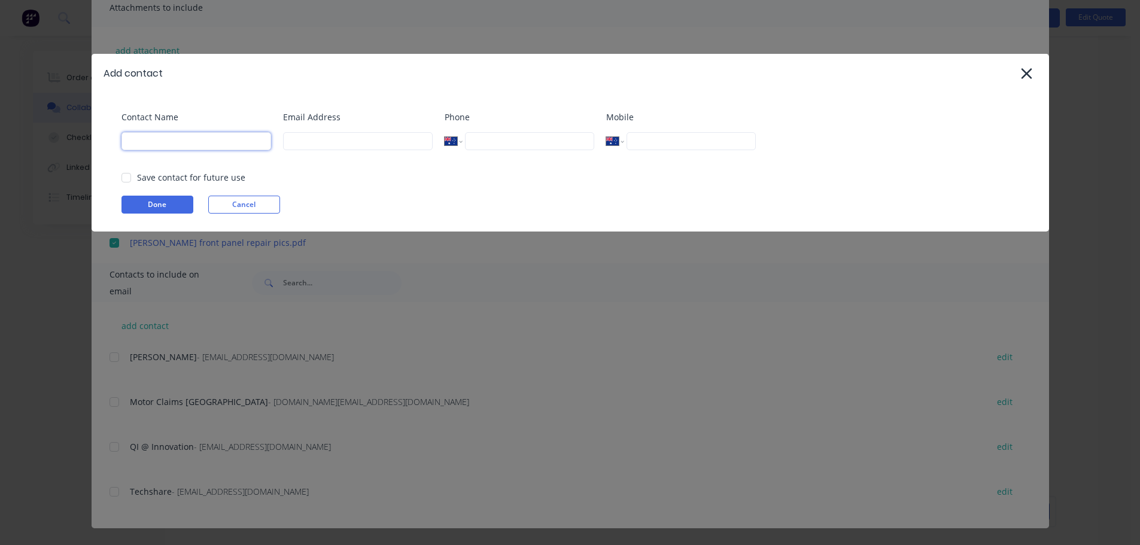
click at [149, 134] on input at bounding box center [196, 141] width 150 height 18
type input "Leanne Thomason"
type input "admin@distinctiontruckbodies.com.au"
type input "0432 545 330"
click at [138, 206] on button "Done" at bounding box center [157, 205] width 72 height 18
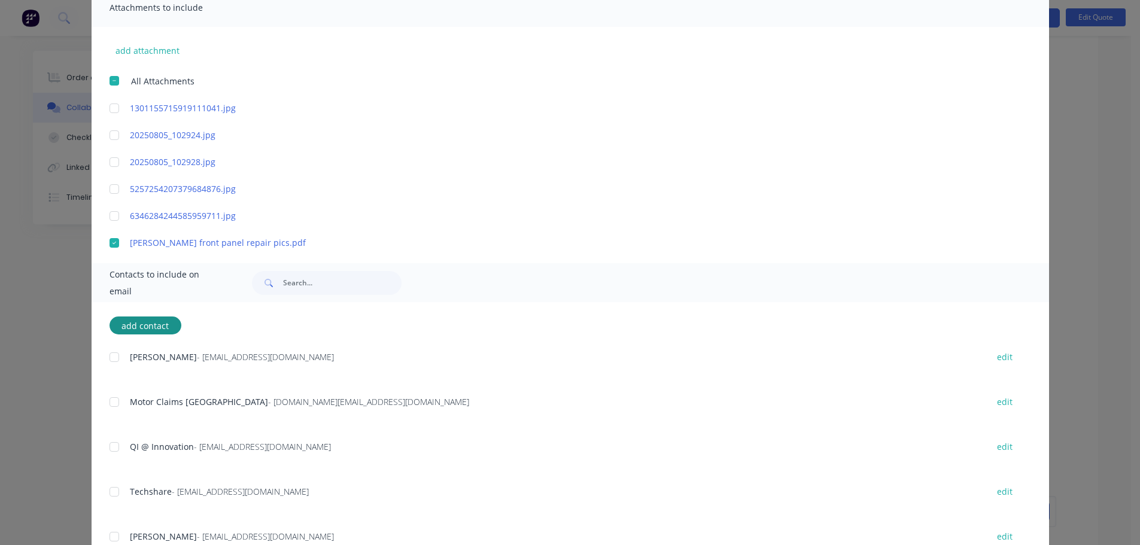
scroll to position [324, 0]
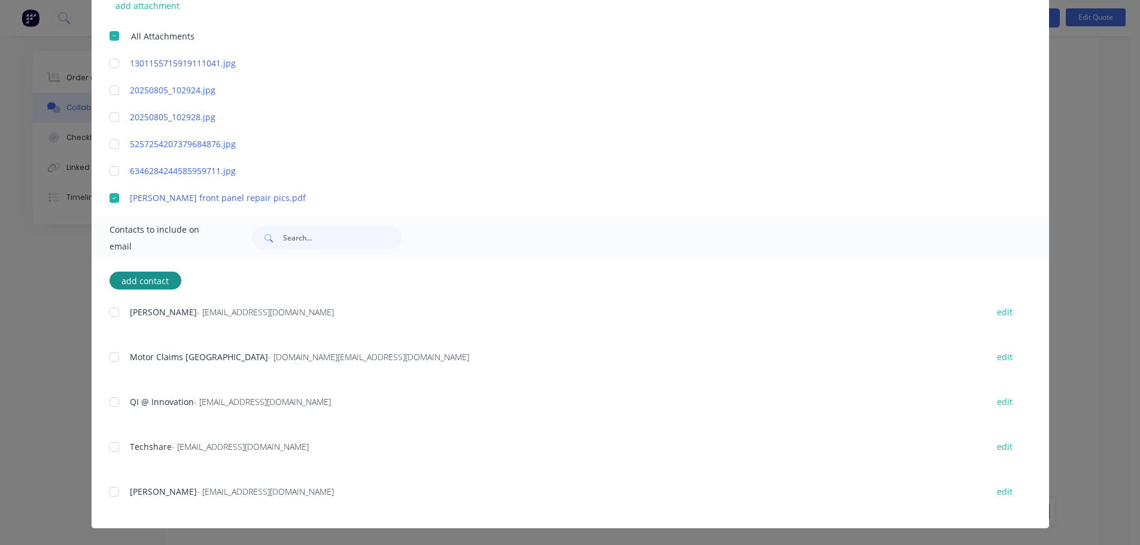
click at [109, 402] on div at bounding box center [114, 402] width 24 height 24
click at [111, 492] on div at bounding box center [114, 492] width 24 height 24
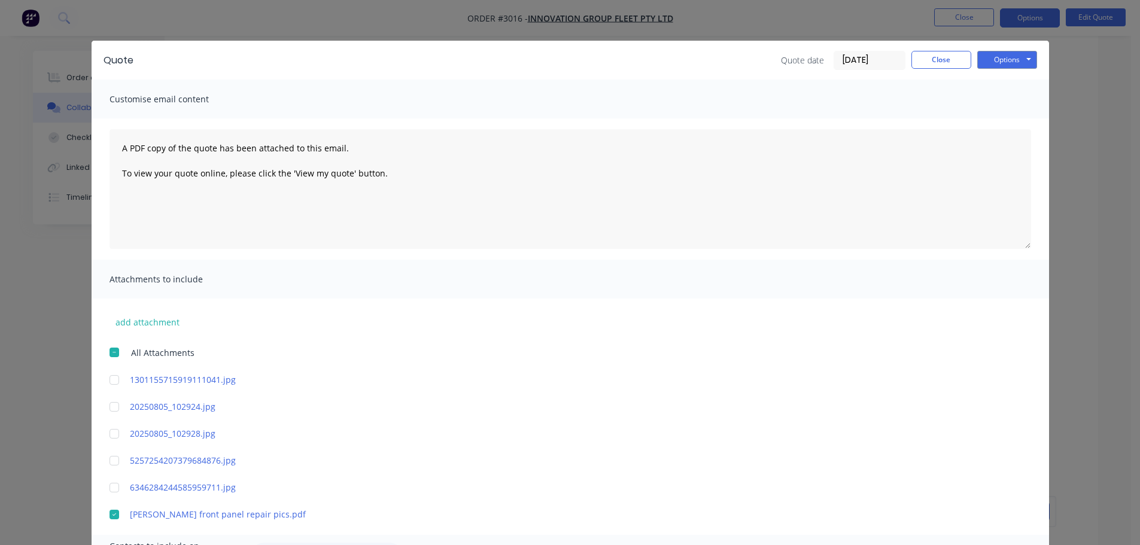
scroll to position [0, 0]
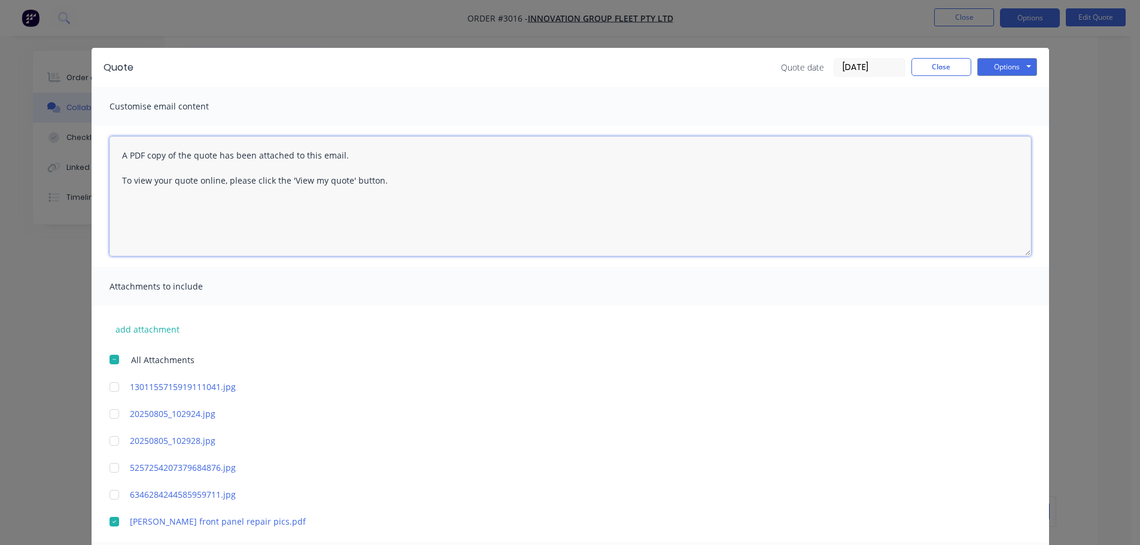
click at [117, 152] on textarea "A PDF copy of the quote has been attached to this email. To view your quote onl…" at bounding box center [569, 196] width 921 height 120
paste textarea "Claim No 00598977 [PERSON_NAME] DN85QS Name is [PERSON_NAME] Policy no 32224079…"
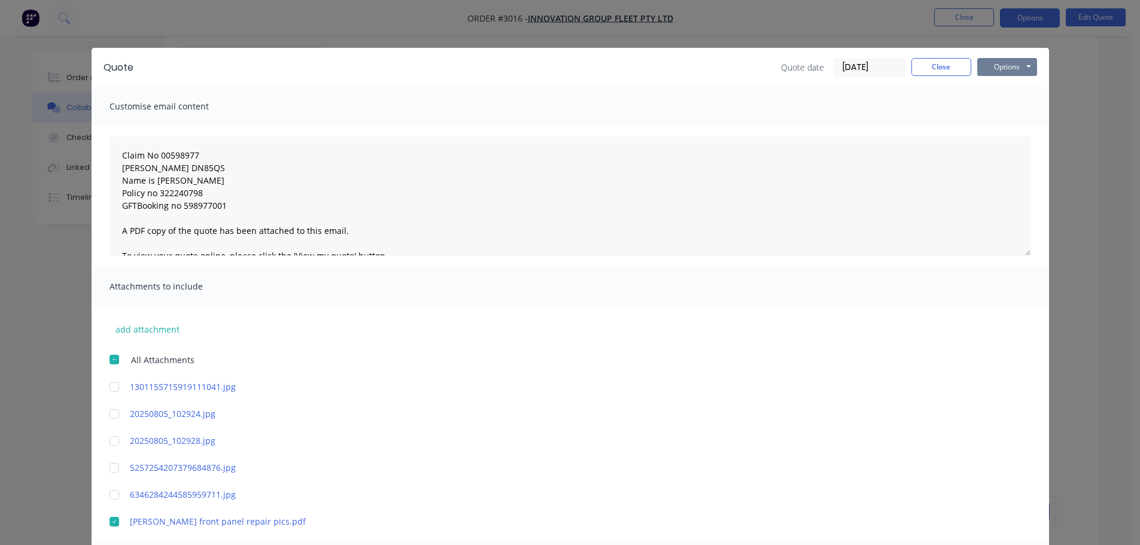
click at [997, 63] on button "Options" at bounding box center [1007, 67] width 60 height 18
click at [999, 123] on button "Email" at bounding box center [1015, 128] width 77 height 20
type textarea "A PDF copy of the quote has been attached to this email. To view your quote onl…"
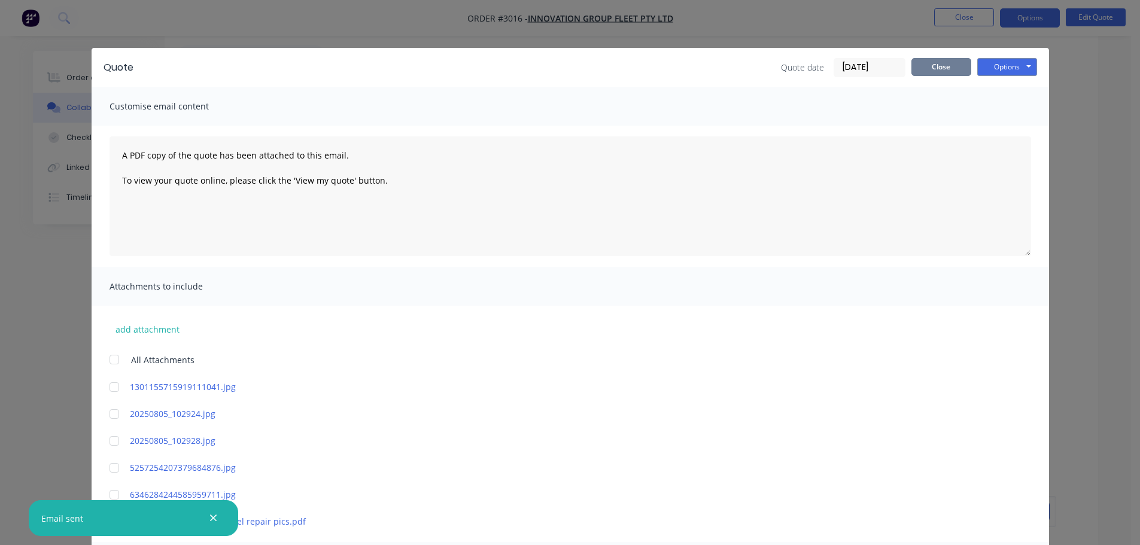
click at [935, 65] on button "Close" at bounding box center [941, 67] width 60 height 18
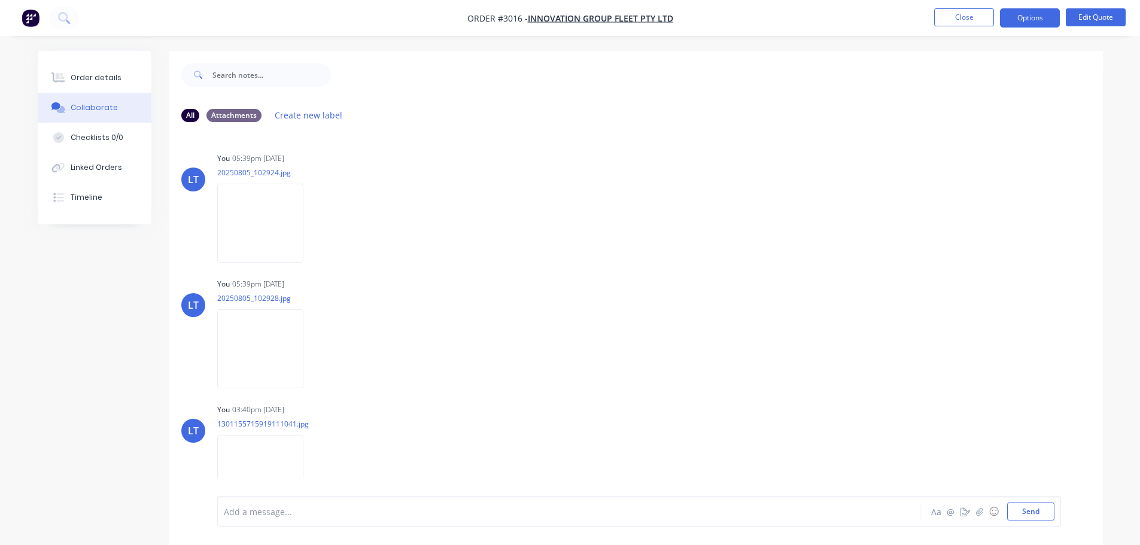
scroll to position [18, 0]
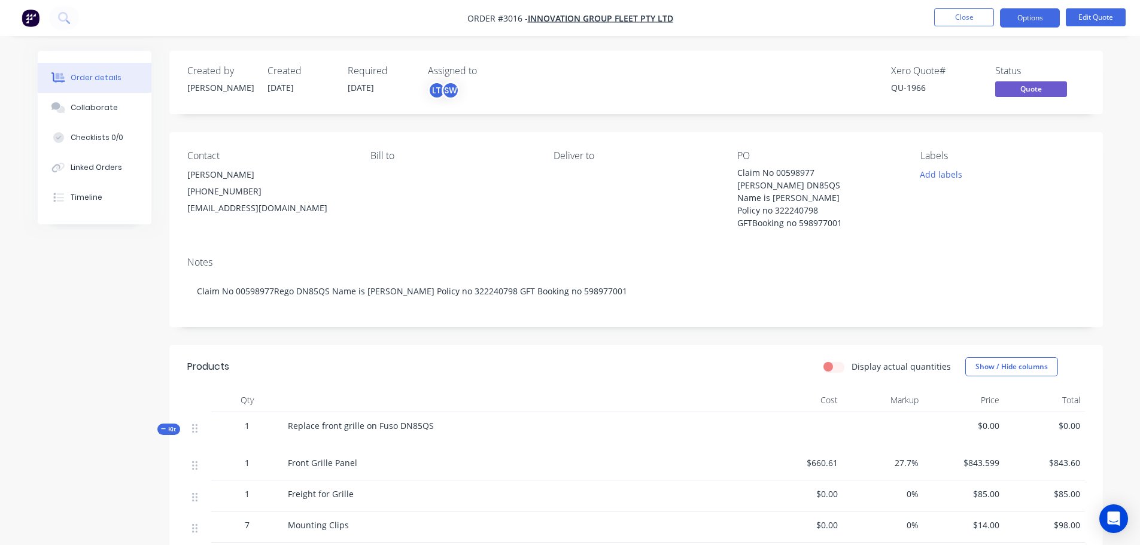
scroll to position [60, 0]
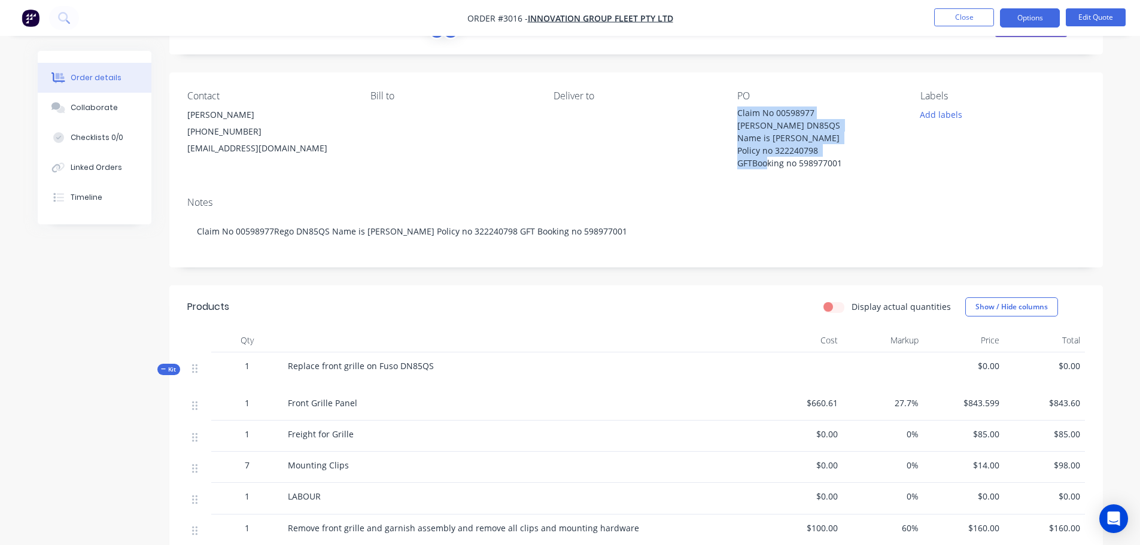
drag, startPoint x: 739, startPoint y: 111, endPoint x: 844, endPoint y: 162, distance: 116.7
click at [844, 162] on div "Claim No 00598977 [PERSON_NAME] DN85QS Name is [PERSON_NAME] Policy no 32224079…" at bounding box center [812, 138] width 150 height 63
copy div "Claim No 00598977 [PERSON_NAME] DN85QS Name is [PERSON_NAME] Policy no 32224079…"
click at [716, 117] on div "Deliver to" at bounding box center [635, 129] width 164 height 79
drag, startPoint x: 735, startPoint y: 108, endPoint x: 841, endPoint y: 161, distance: 118.3
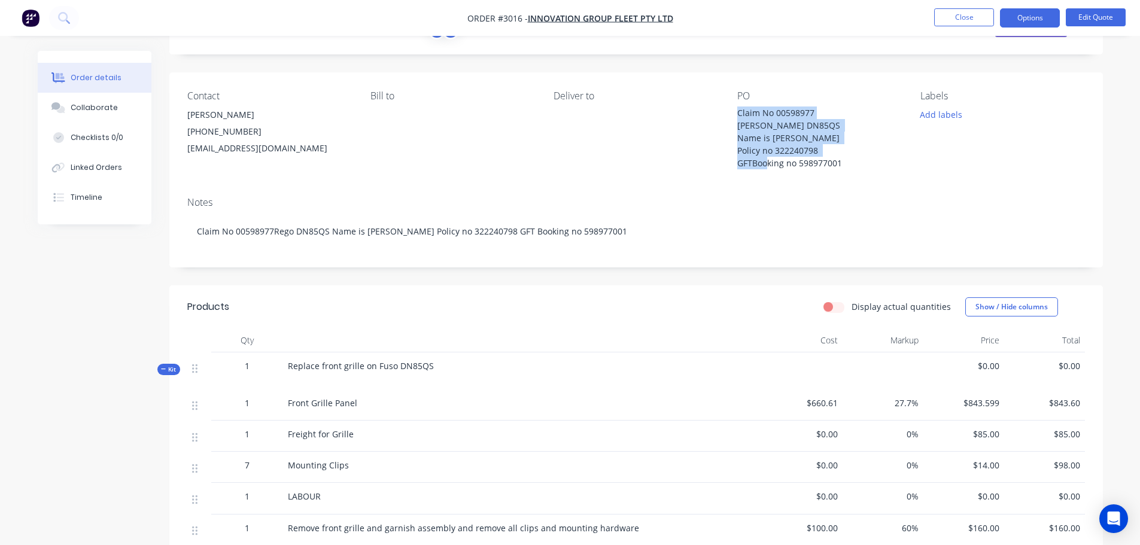
click at [841, 161] on div "Contact [PERSON_NAME] [PHONE_NUMBER] [EMAIL_ADDRESS][DOMAIN_NAME] Bill to Deliv…" at bounding box center [635, 129] width 933 height 115
copy div "Claim No 00598977 [PERSON_NAME] DN85QS Name is [PERSON_NAME] Policy no 32224079…"
